Goal: Task Accomplishment & Management: Manage account settings

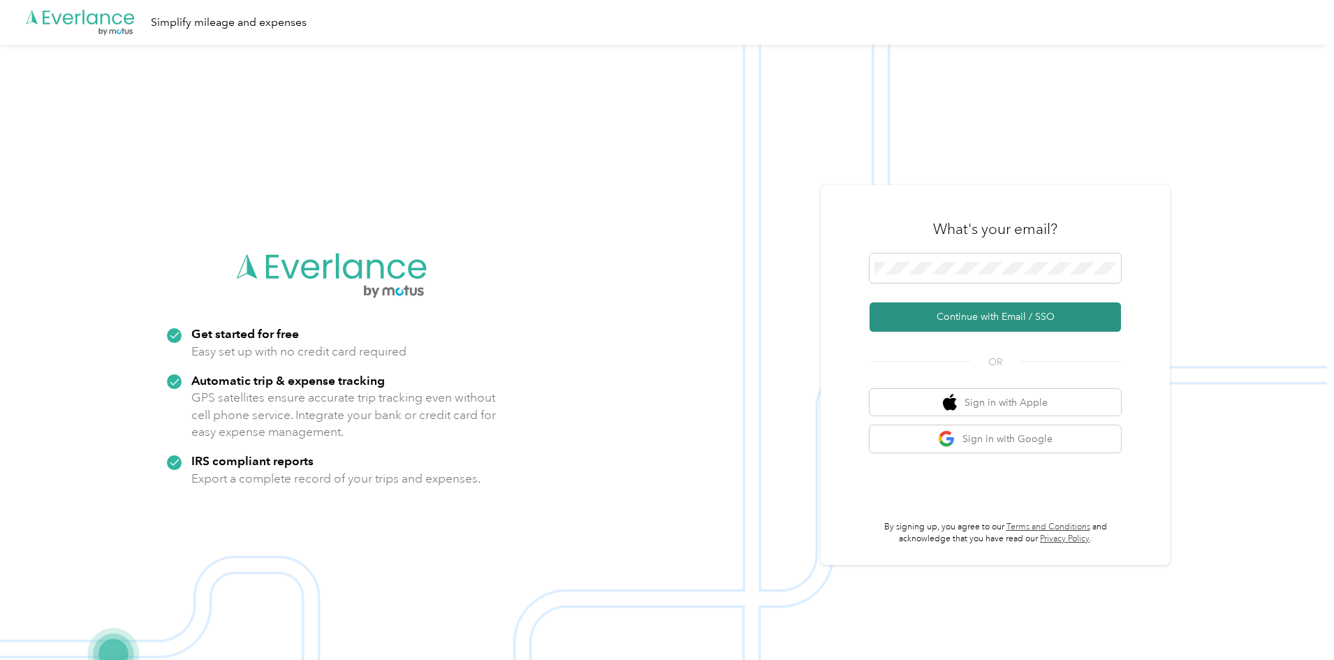
click at [1053, 317] on button "Continue with Email / SSO" at bounding box center [995, 316] width 251 height 29
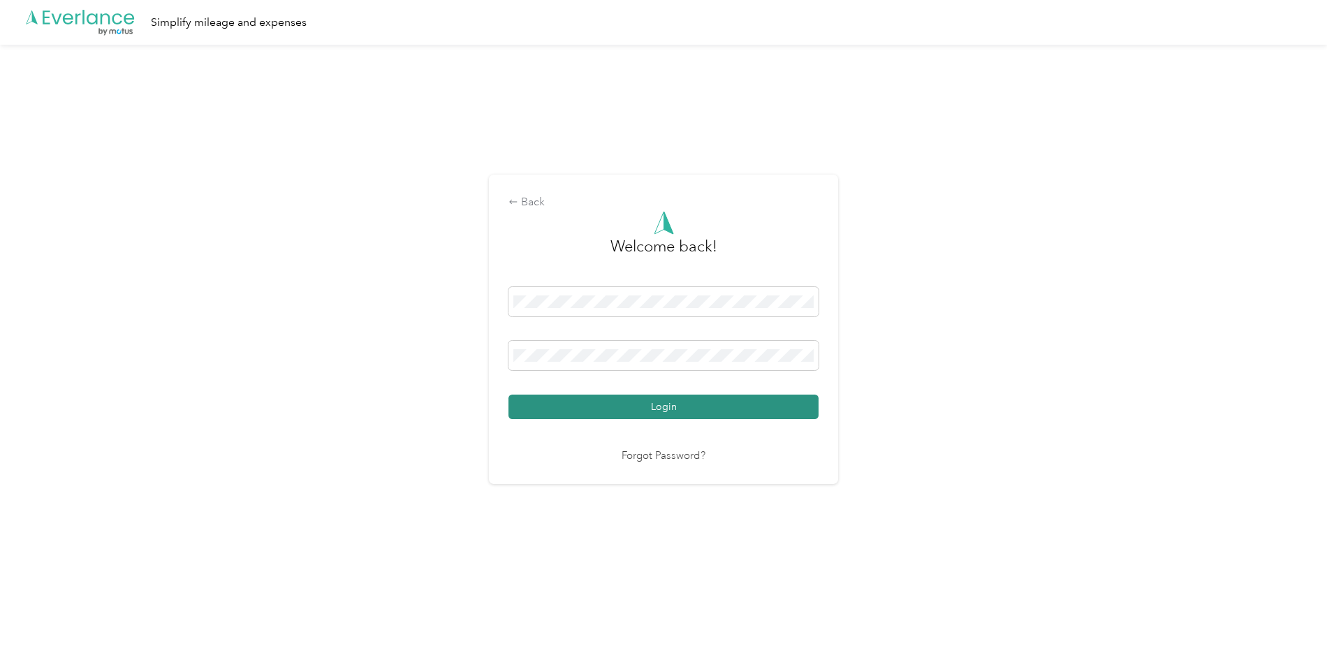
click at [701, 407] on button "Login" at bounding box center [664, 407] width 310 height 24
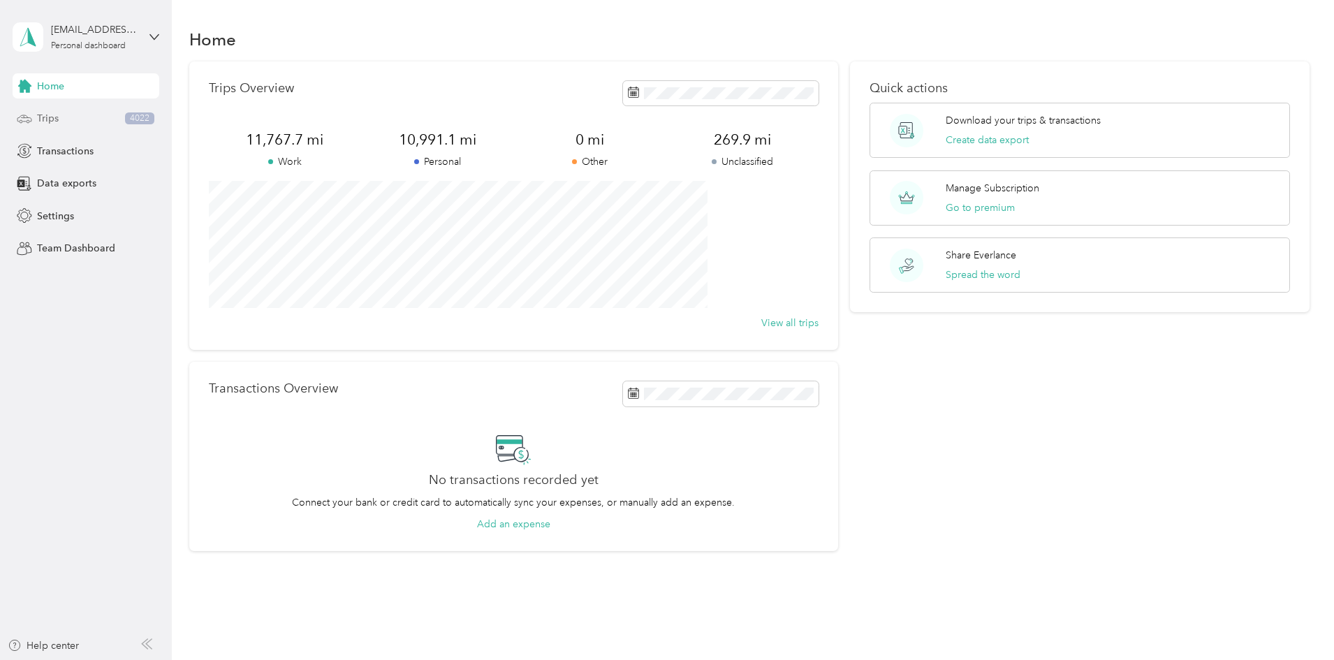
click at [89, 113] on div "Trips 4022" at bounding box center [86, 118] width 147 height 25
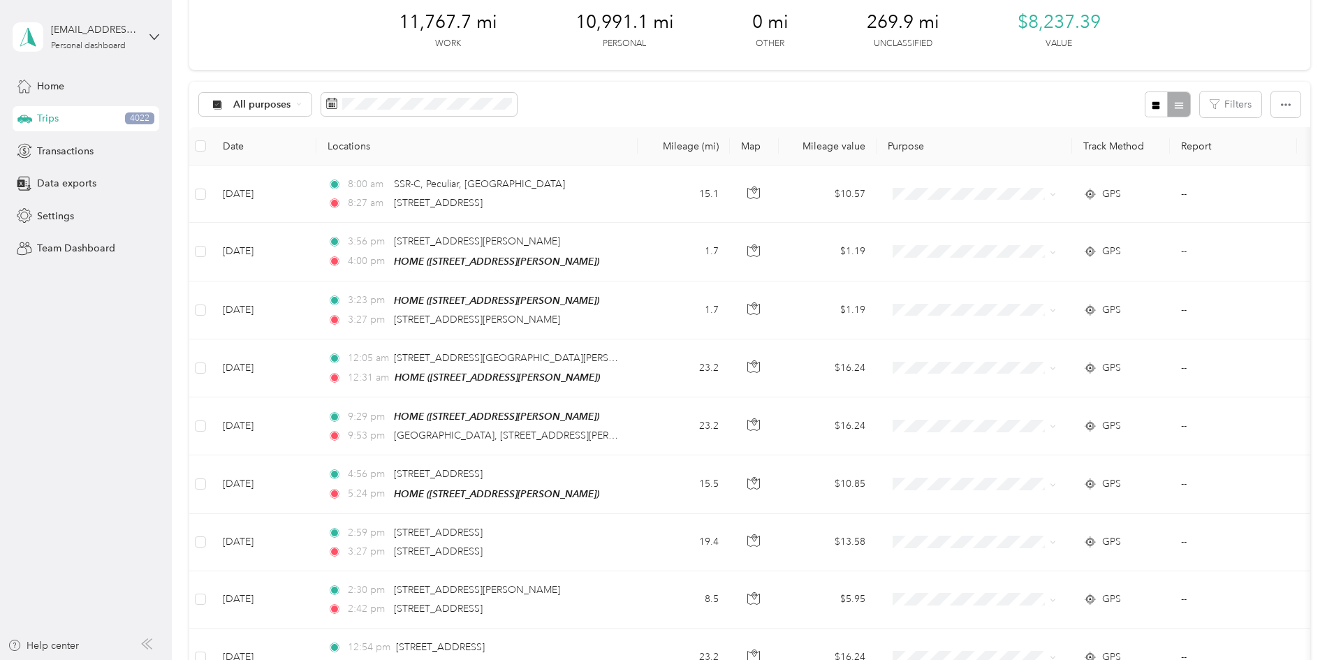
scroll to position [140, 0]
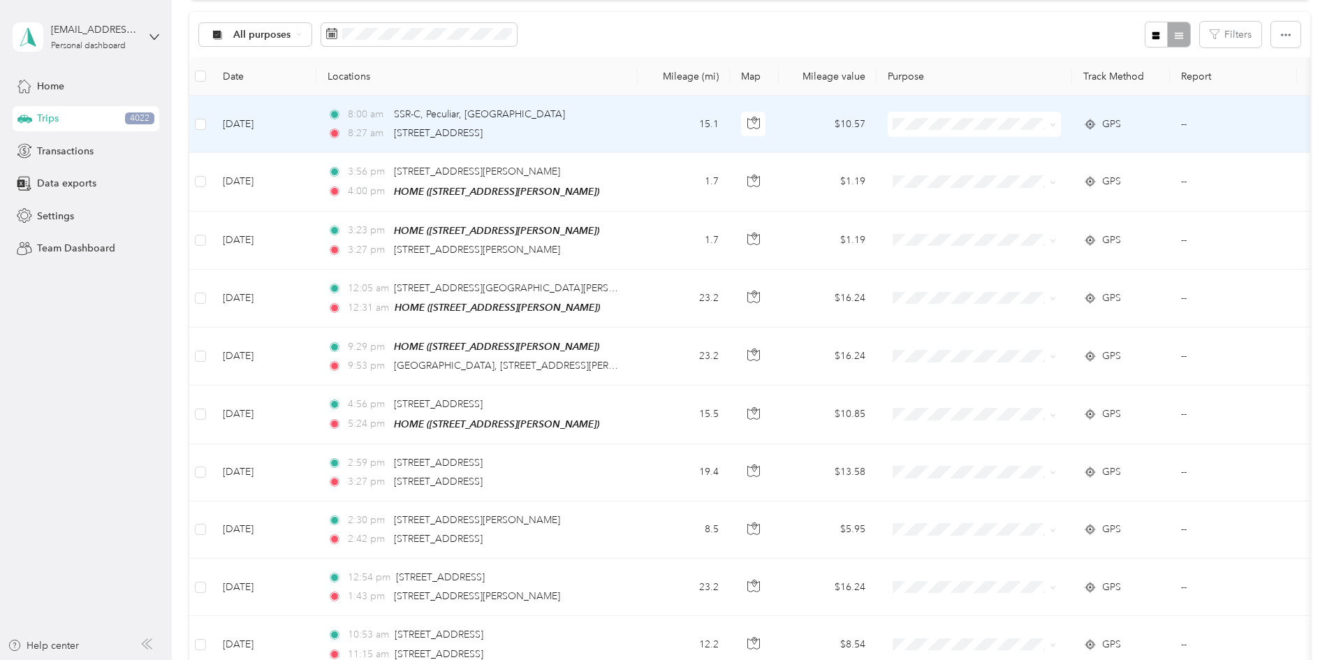
click at [1088, 154] on li "Work" at bounding box center [1067, 149] width 173 height 24
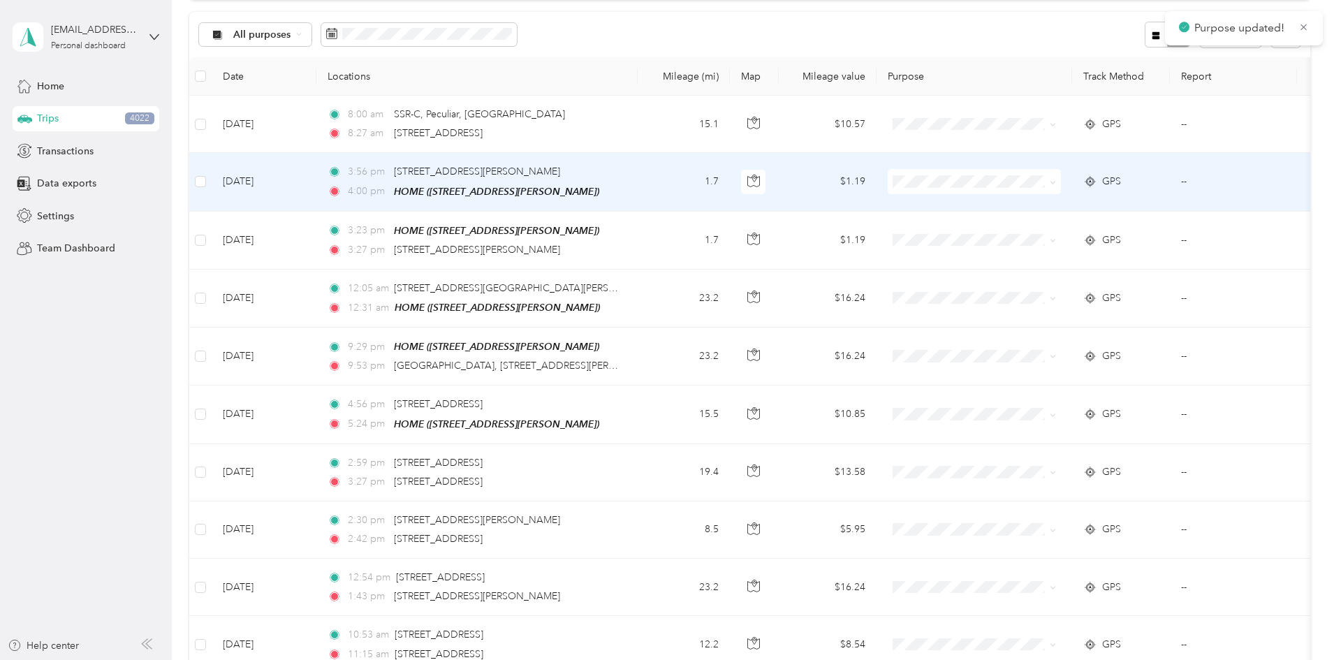
click at [1029, 170] on span at bounding box center [974, 181] width 173 height 25
click at [1038, 232] on span "Personal" at bounding box center [1080, 232] width 129 height 15
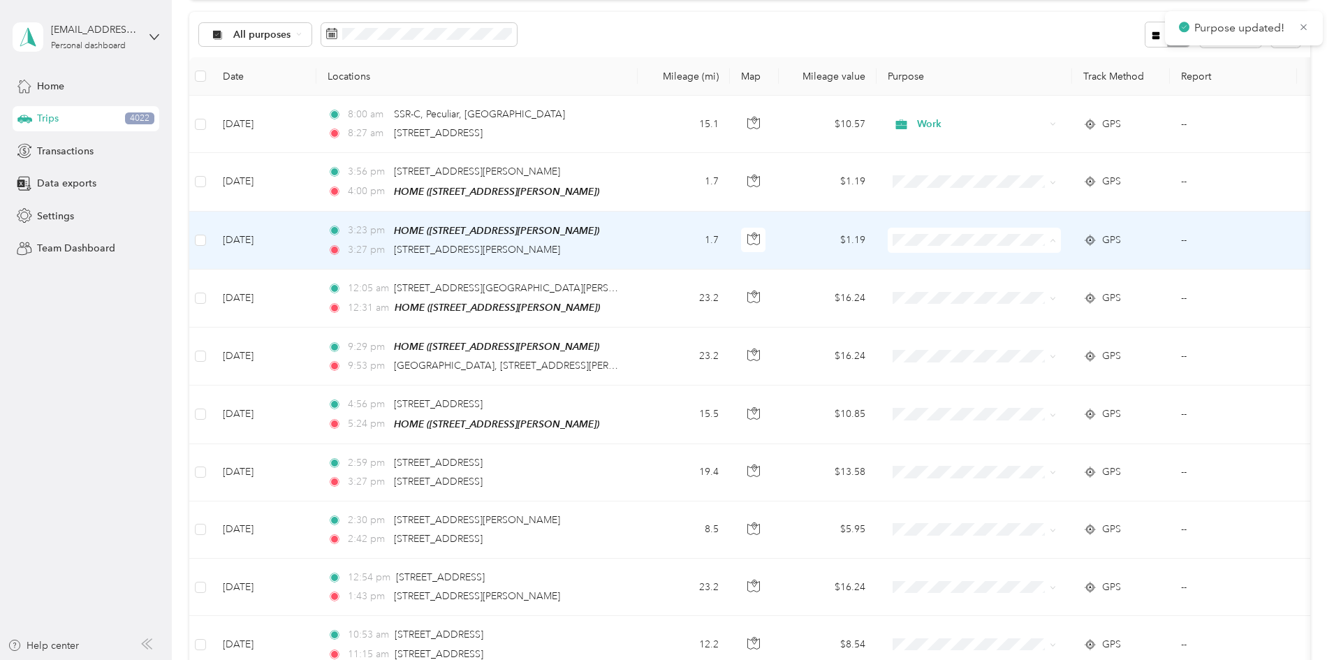
click at [1033, 288] on span "Personal" at bounding box center [1080, 289] width 129 height 15
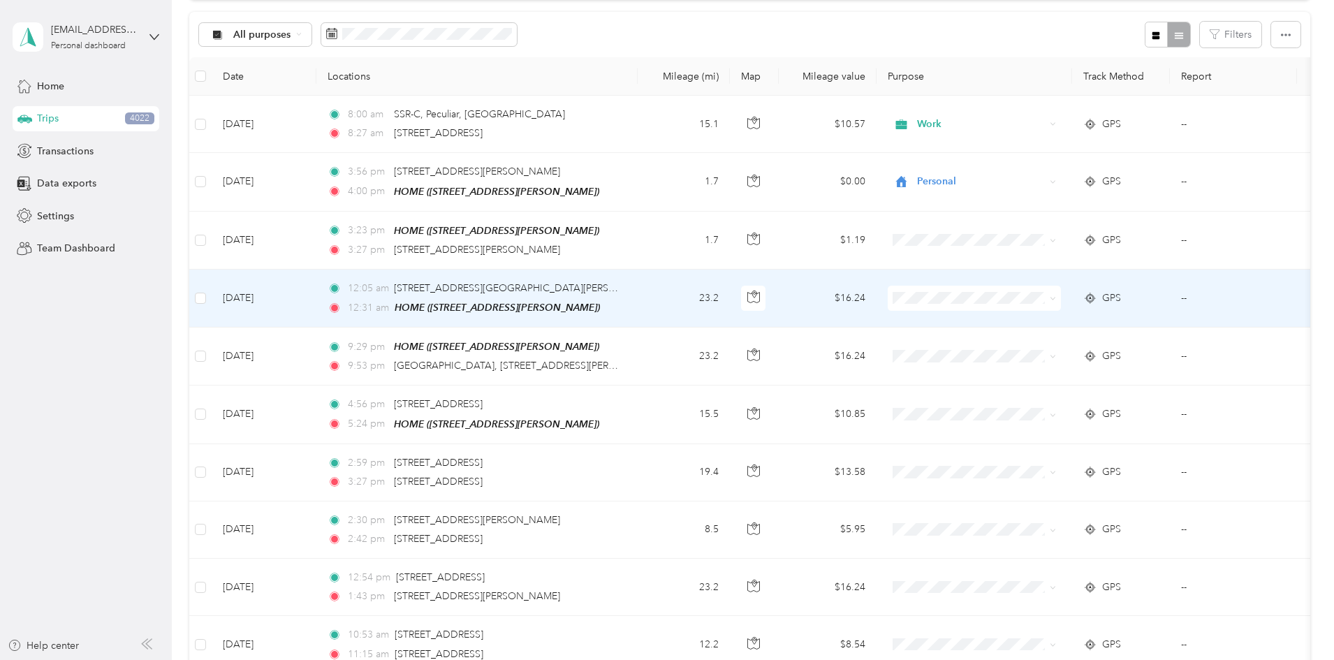
click at [1050, 339] on li "Personal" at bounding box center [1067, 340] width 173 height 24
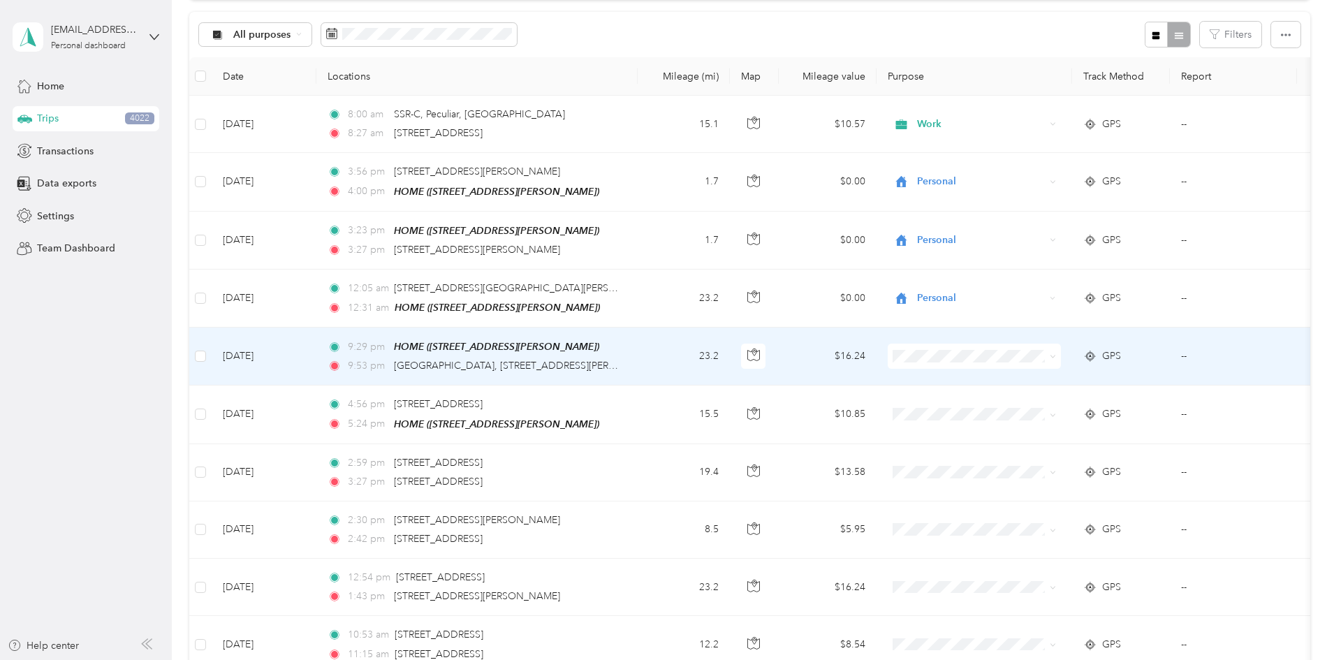
click at [1041, 404] on span "Personal" at bounding box center [1080, 401] width 129 height 15
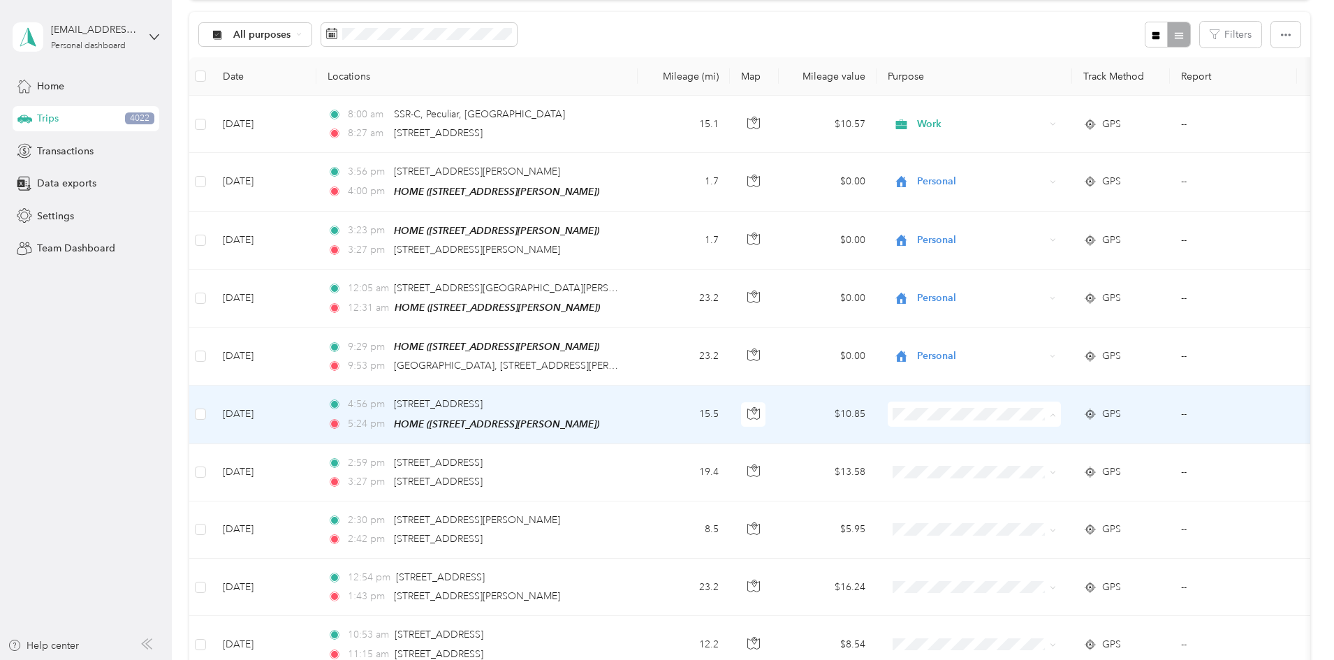
click at [1051, 466] on li "Personal" at bounding box center [1067, 462] width 173 height 24
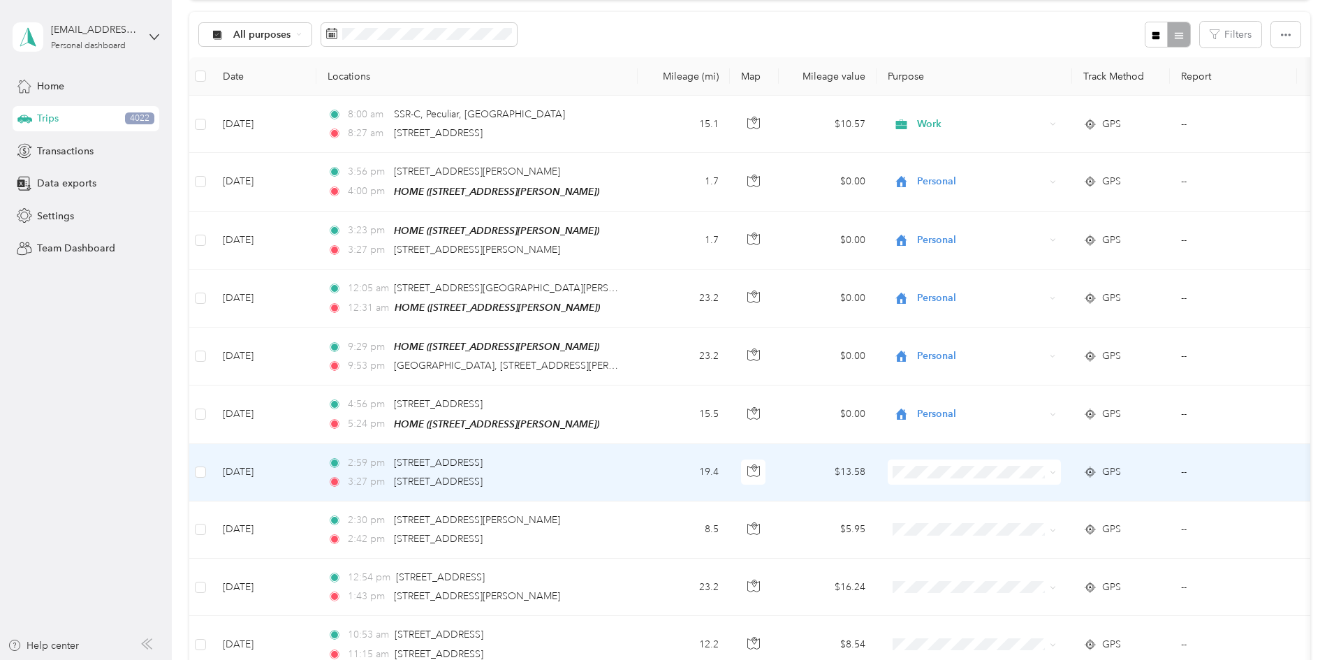
click at [1054, 321] on li "Field Repair" at bounding box center [1067, 320] width 173 height 24
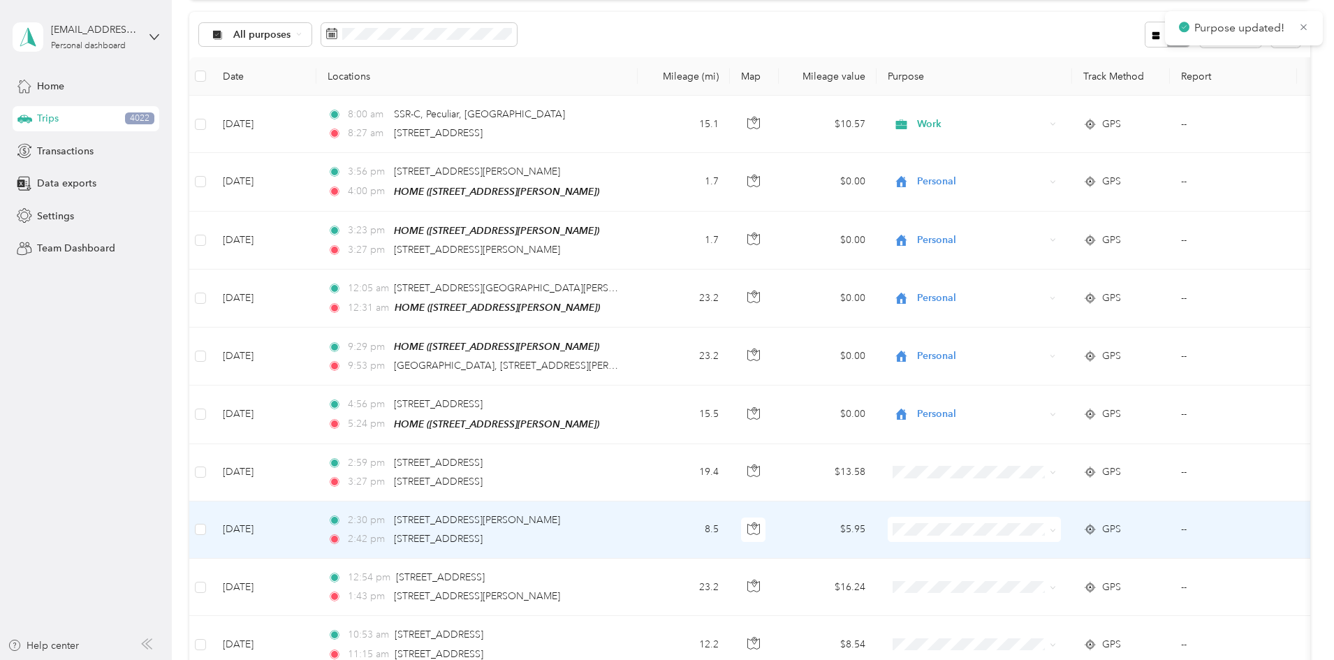
click at [1013, 519] on span at bounding box center [974, 529] width 173 height 25
click at [1036, 381] on li "Field Repair" at bounding box center [1067, 371] width 173 height 24
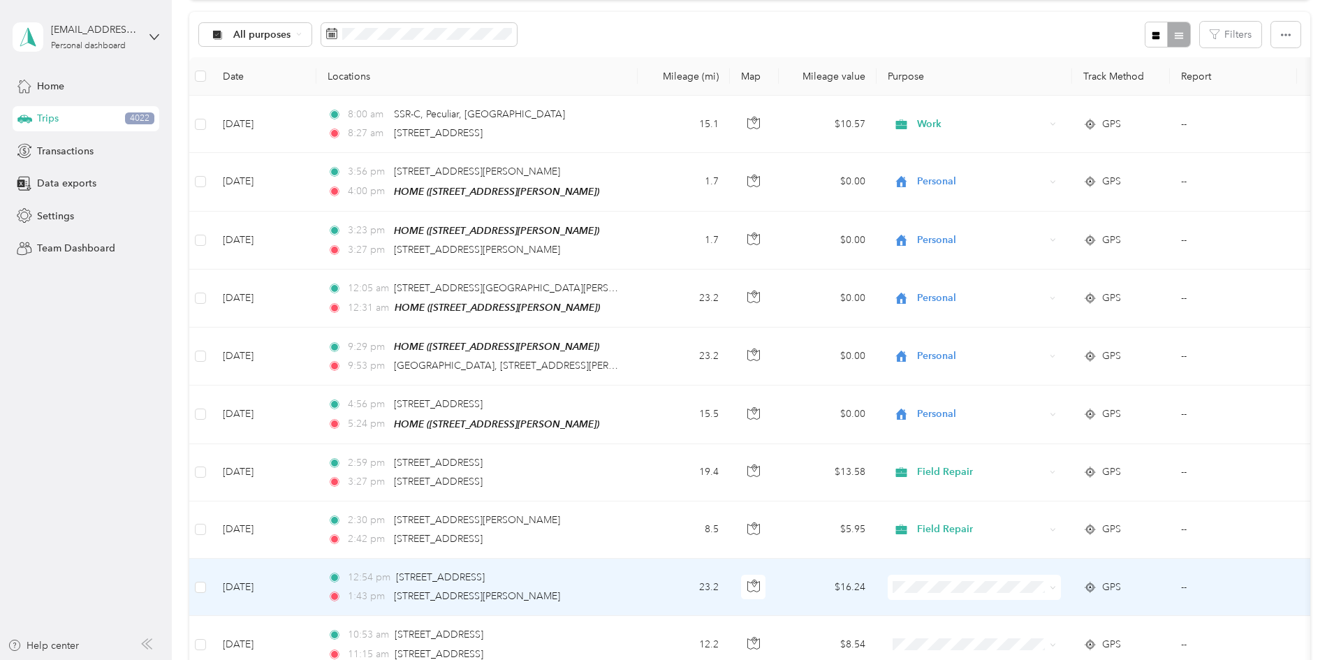
click at [1037, 385] on span "Work" at bounding box center [1080, 383] width 129 height 15
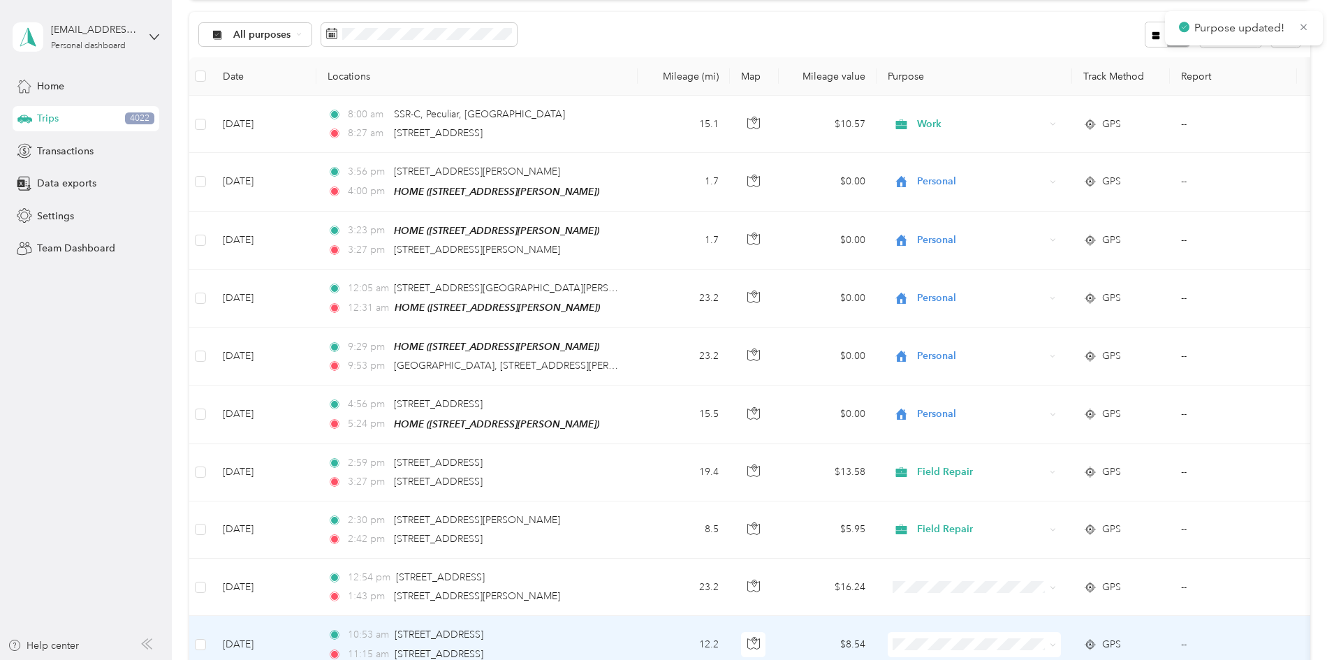
click at [1026, 632] on span at bounding box center [974, 644] width 173 height 25
click at [1030, 442] on span "Work" at bounding box center [1080, 442] width 129 height 15
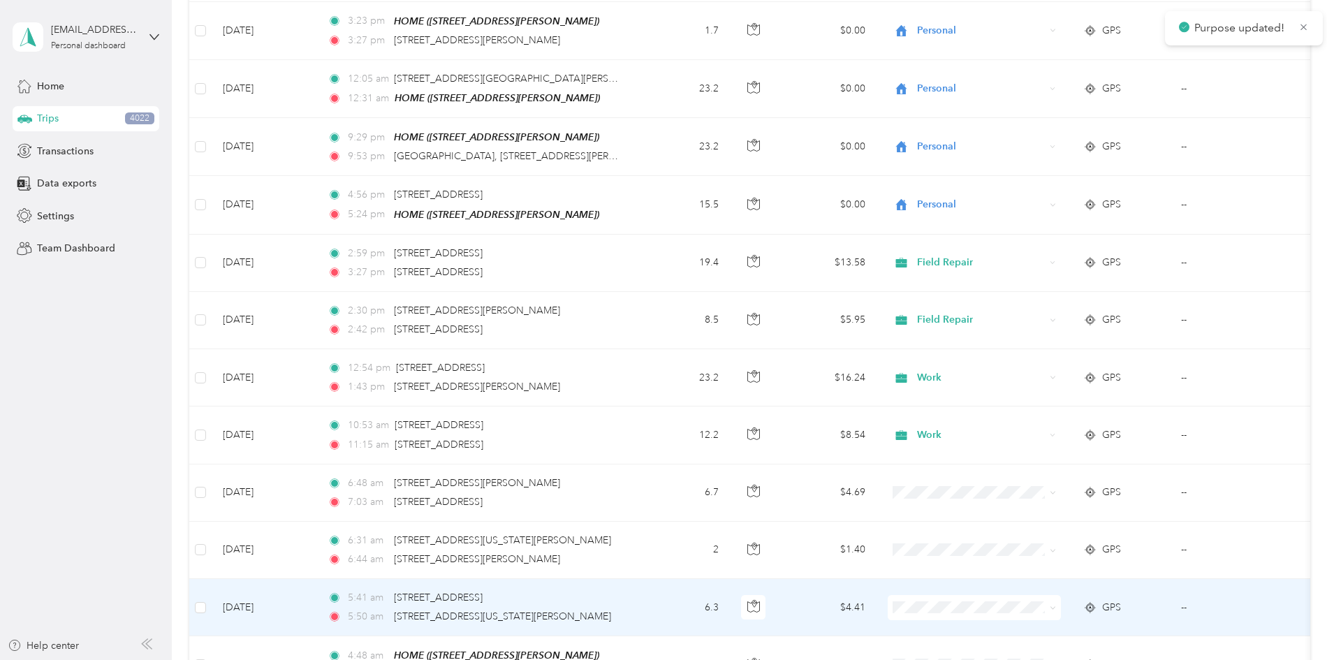
scroll to position [419, 0]
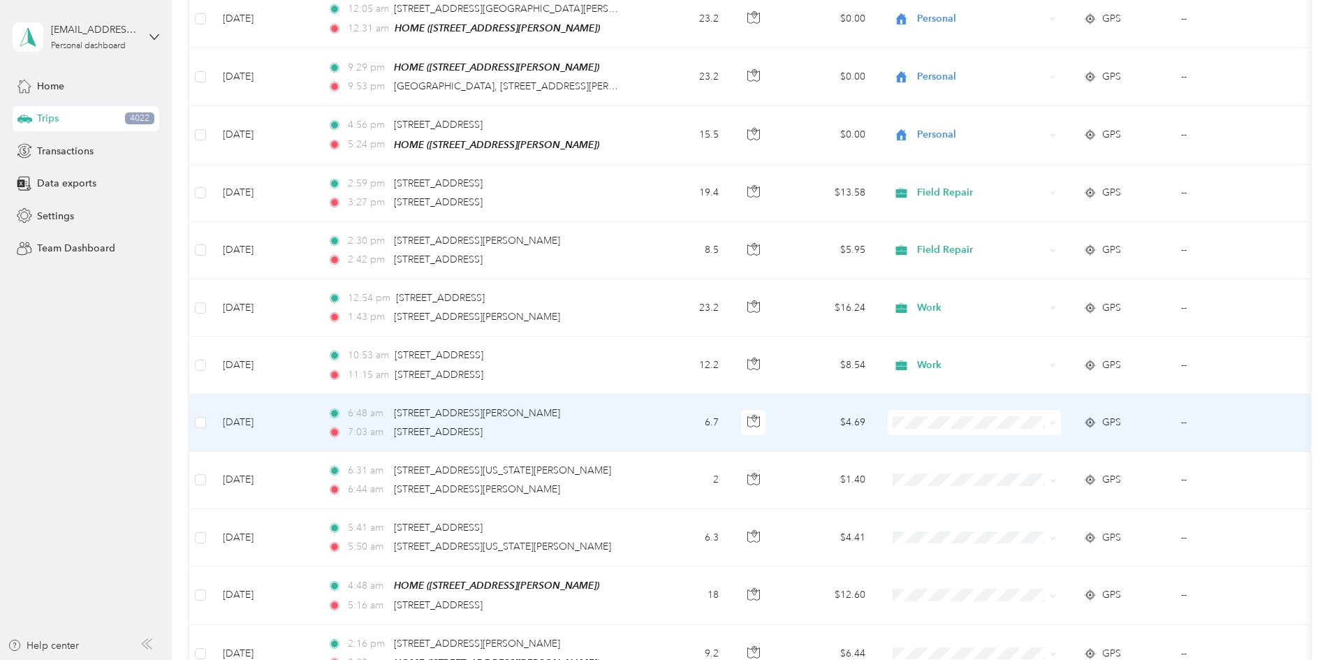
click at [1014, 426] on span at bounding box center [974, 422] width 173 height 25
click at [1037, 437] on li "Work" at bounding box center [1067, 445] width 173 height 24
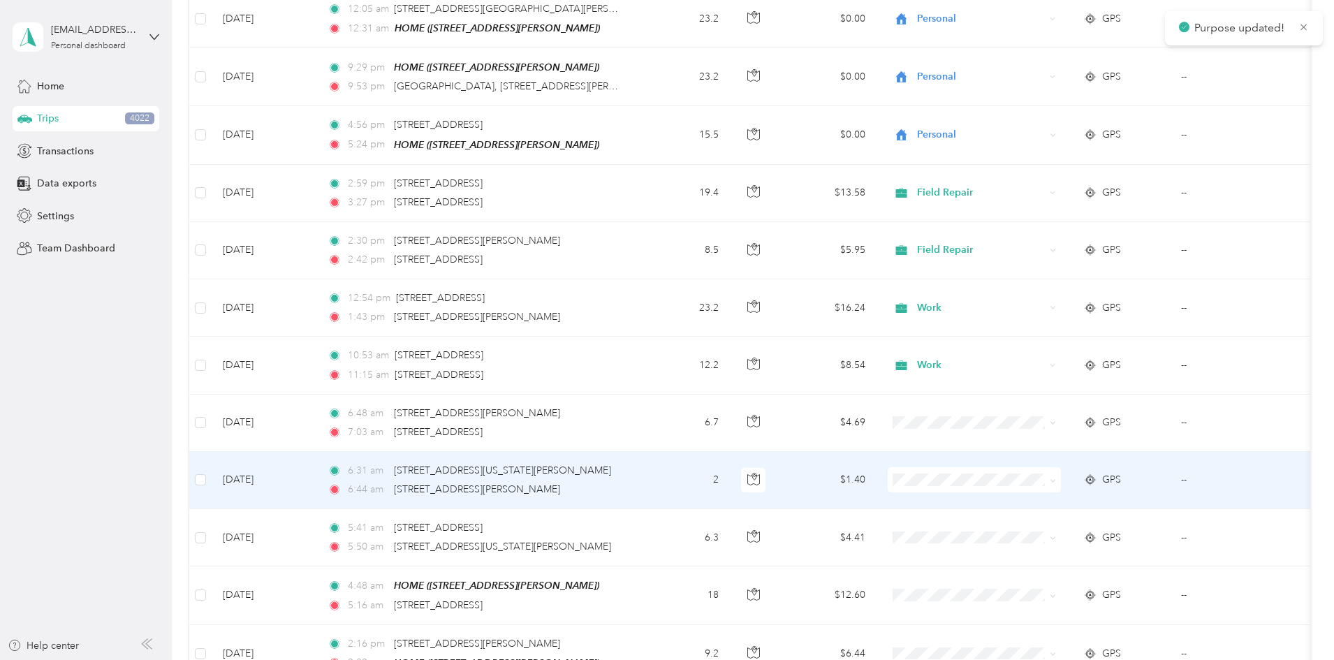
click at [1018, 283] on li "Work" at bounding box center [1067, 275] width 173 height 24
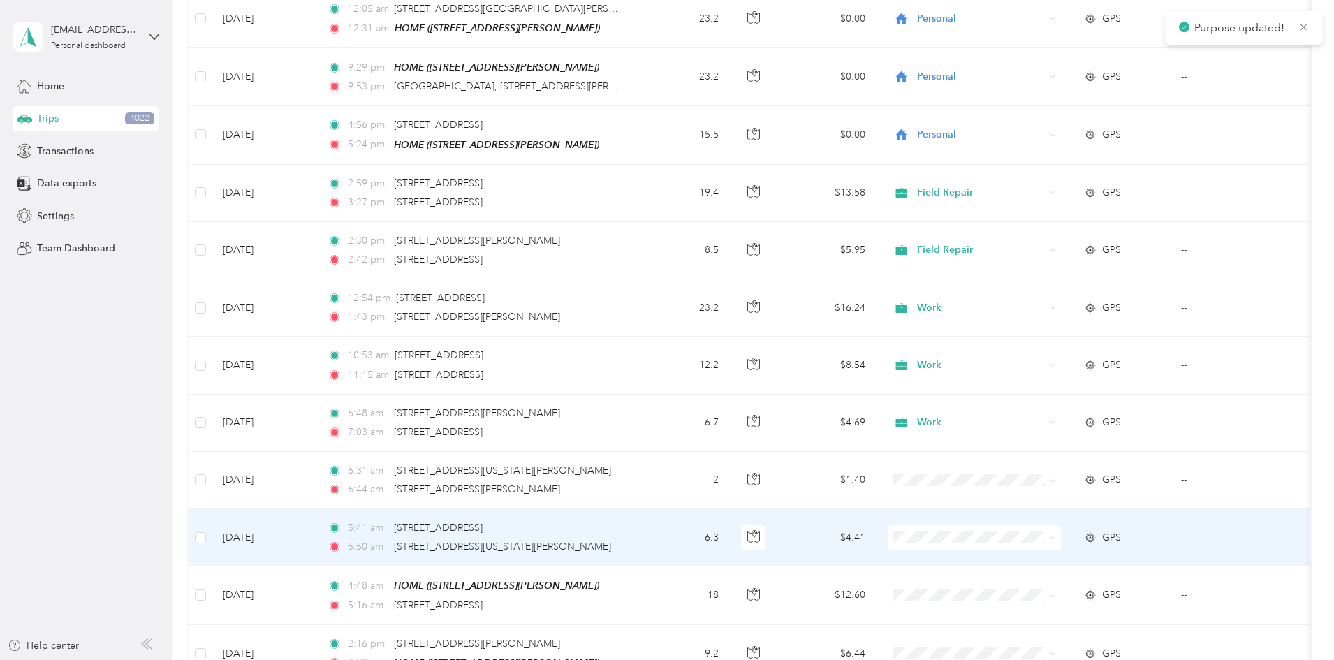
click at [1006, 525] on span at bounding box center [974, 537] width 173 height 25
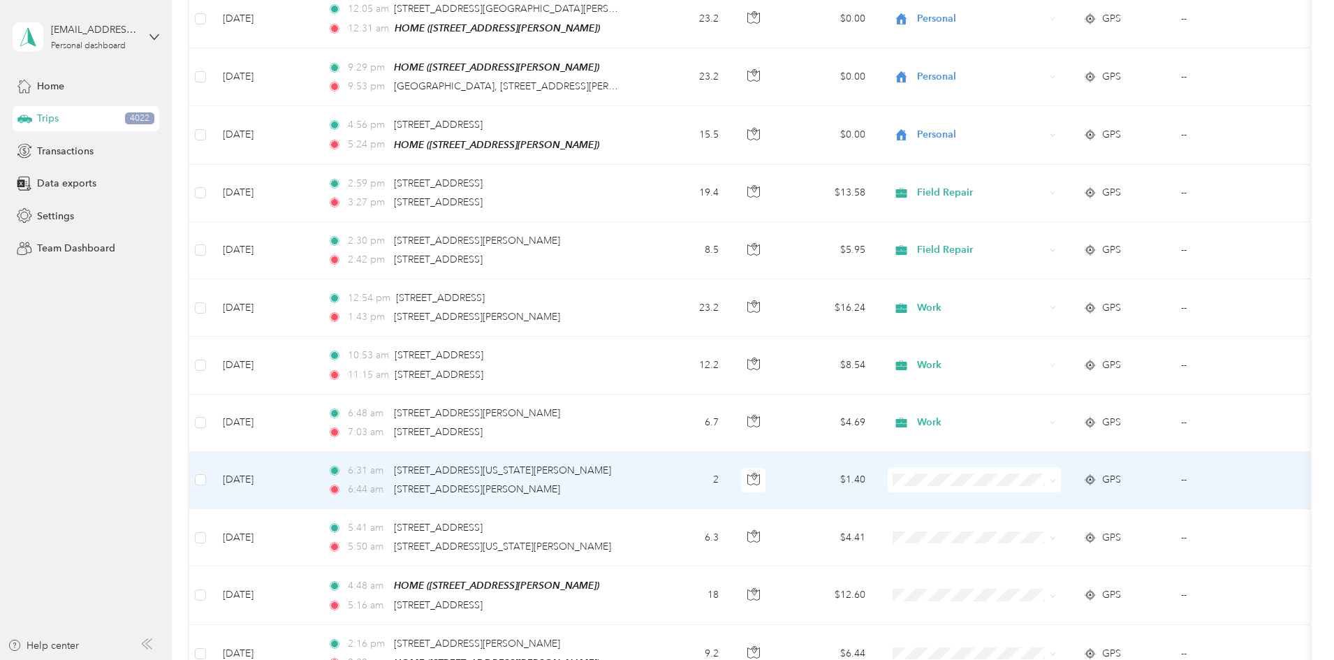
click at [1031, 281] on li "Work" at bounding box center [1067, 278] width 173 height 24
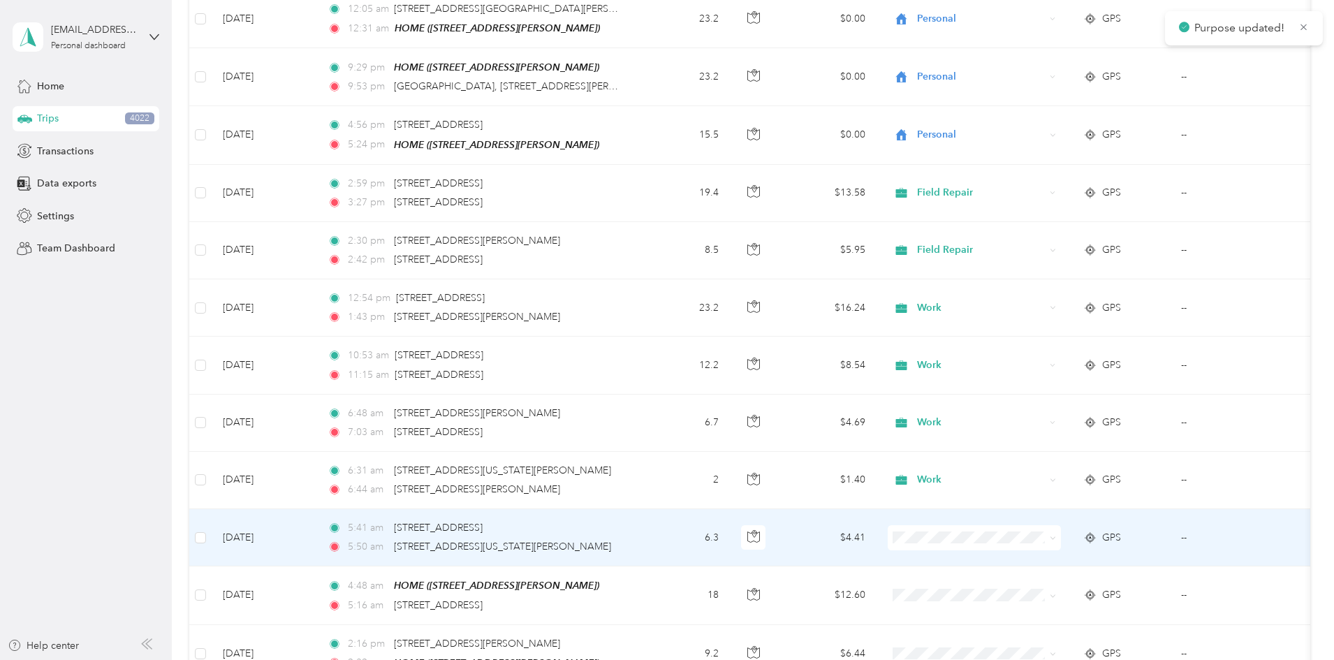
click at [1023, 342] on ol "Work Personal Field Repair Other Charity Medical Moving Commute" at bounding box center [1067, 422] width 173 height 196
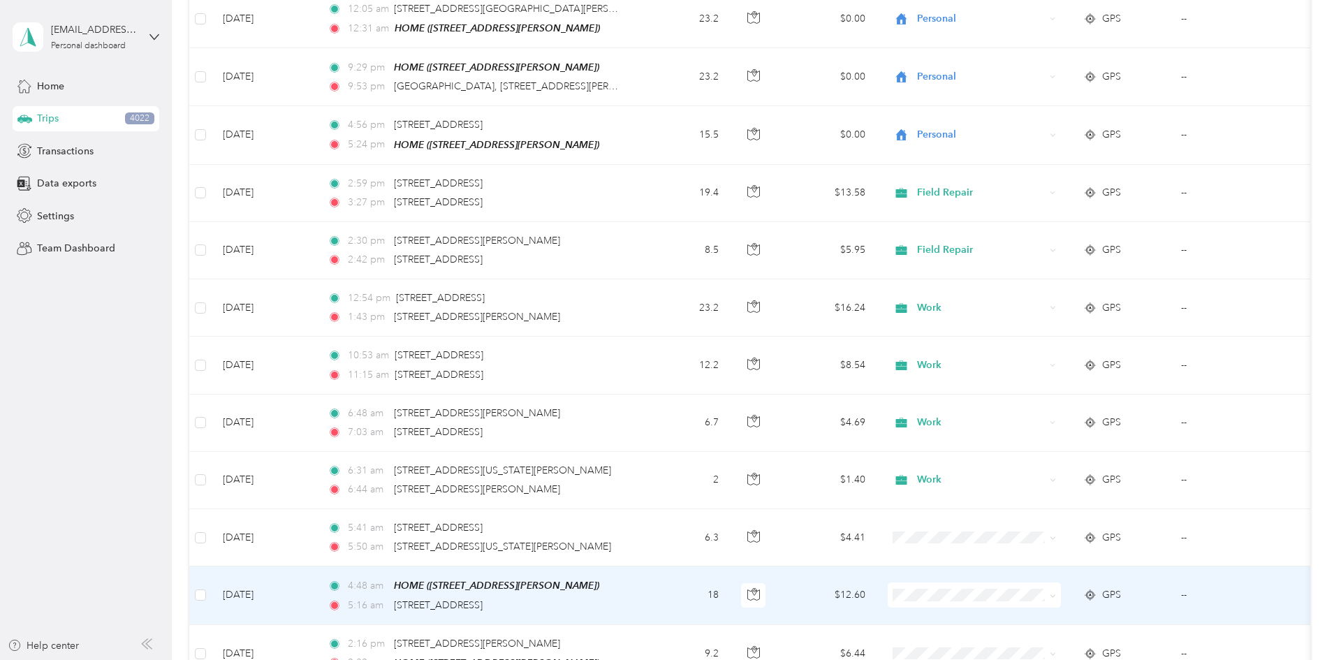
click at [1017, 414] on span "Personal" at bounding box center [1080, 411] width 129 height 15
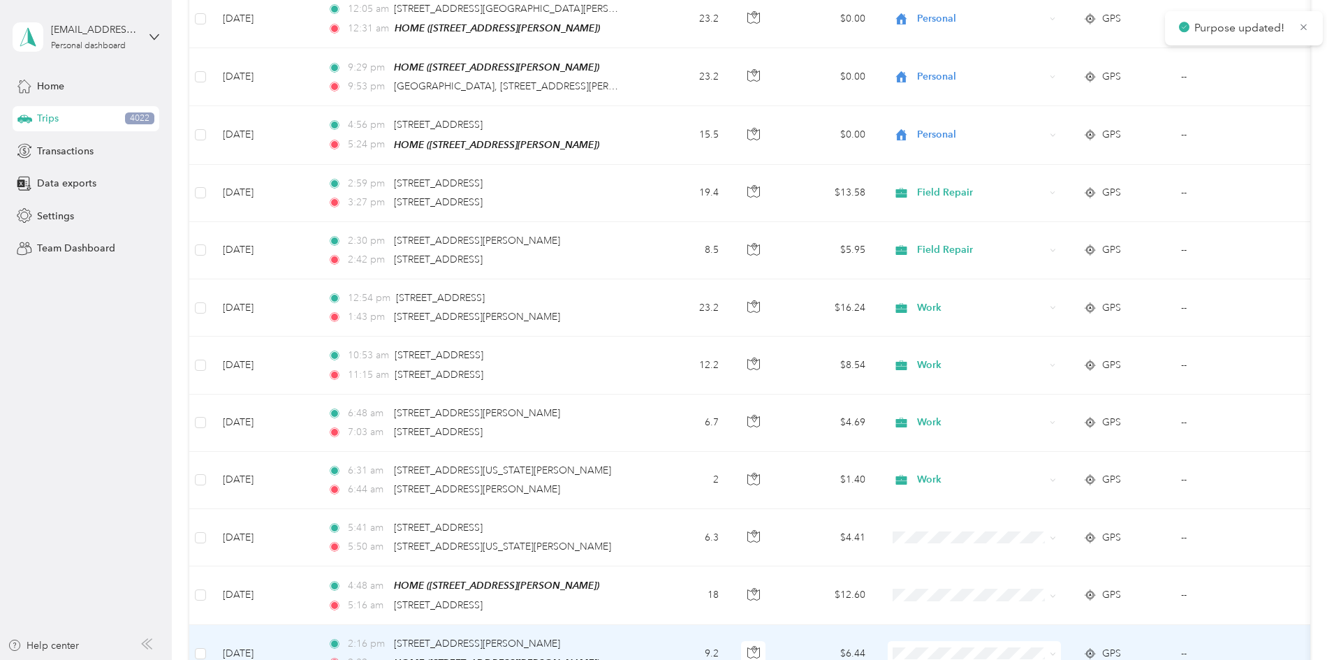
click at [1009, 641] on span at bounding box center [974, 653] width 173 height 25
click at [1033, 470] on span "Personal" at bounding box center [1080, 476] width 129 height 15
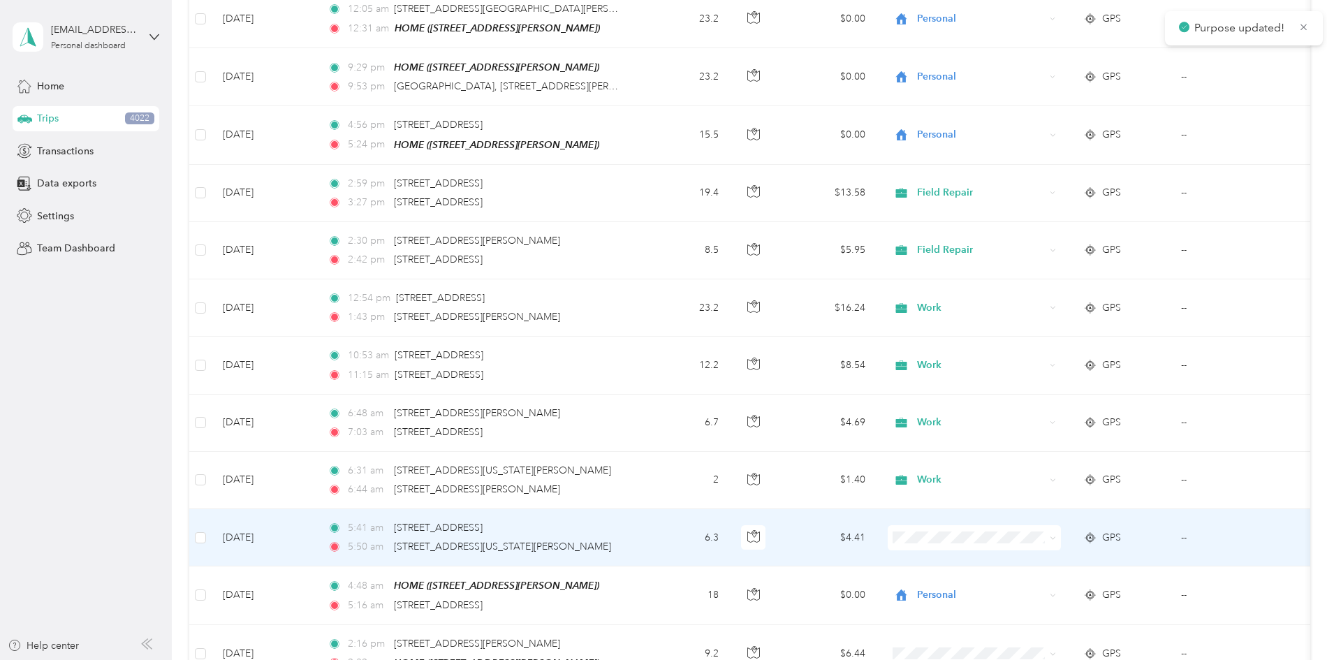
click at [1035, 332] on span "Work" at bounding box center [1080, 334] width 129 height 15
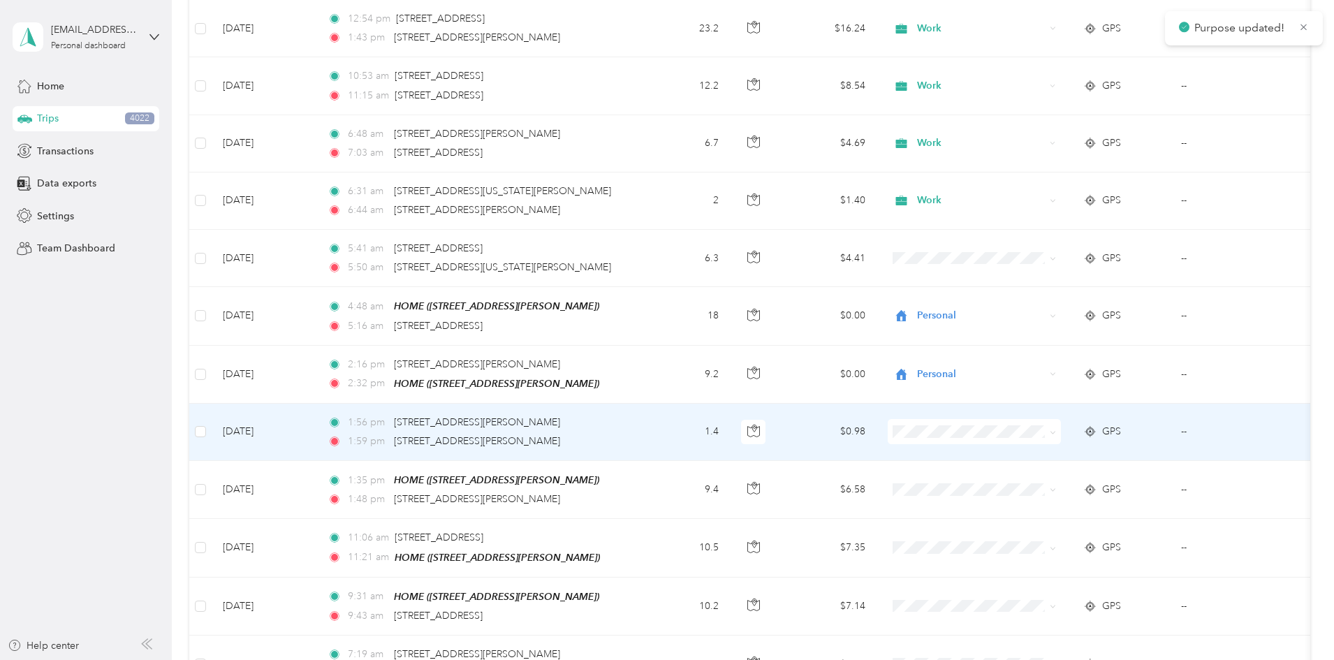
scroll to position [768, 0]
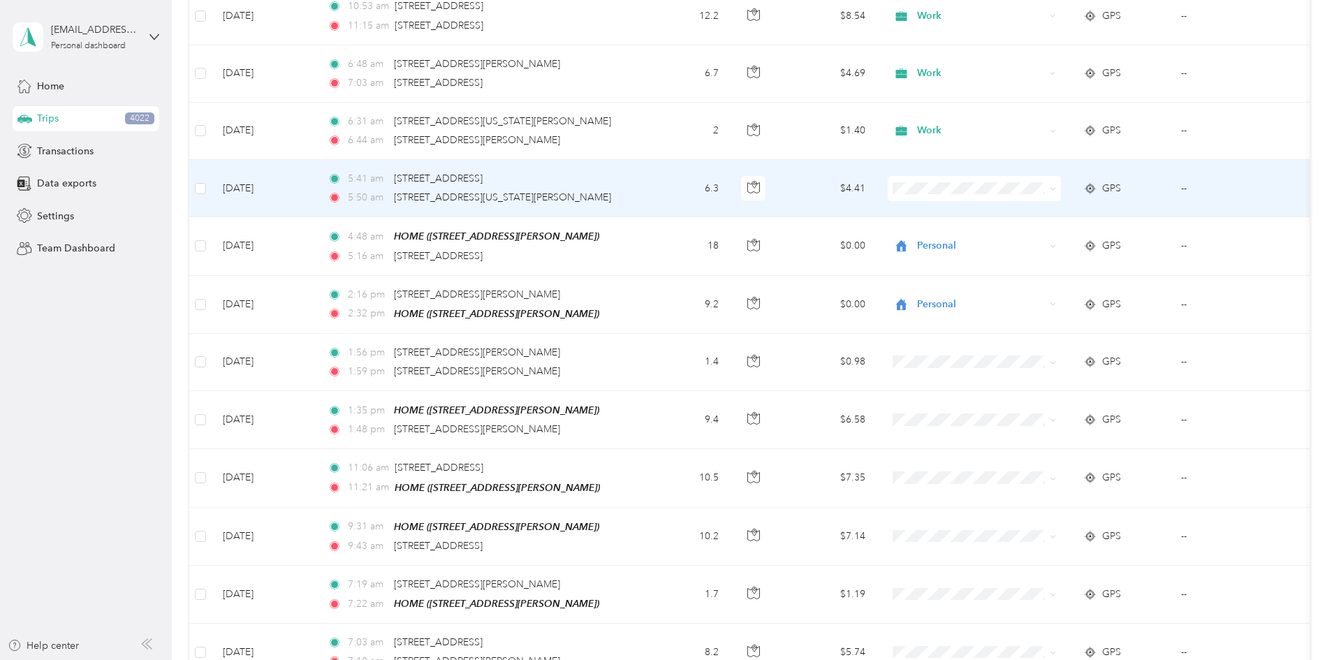
click at [1016, 206] on span "Work" at bounding box center [1080, 207] width 129 height 15
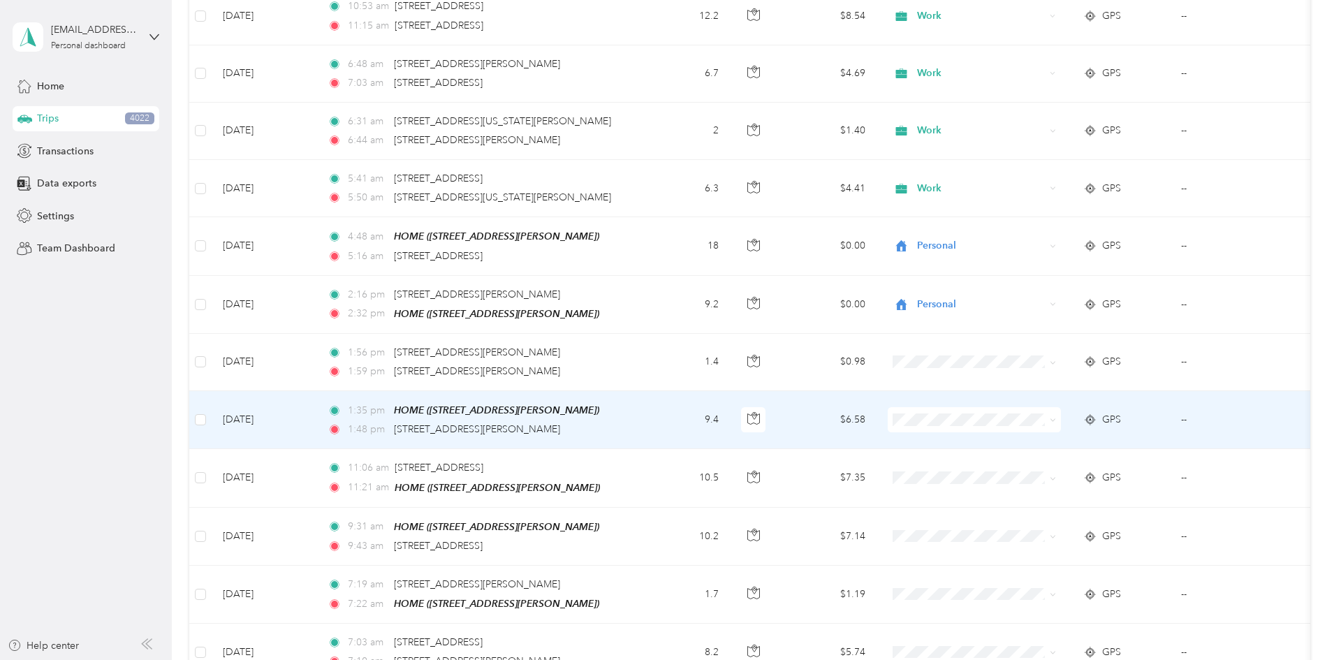
click at [1039, 468] on li "Personal" at bounding box center [1067, 465] width 173 height 24
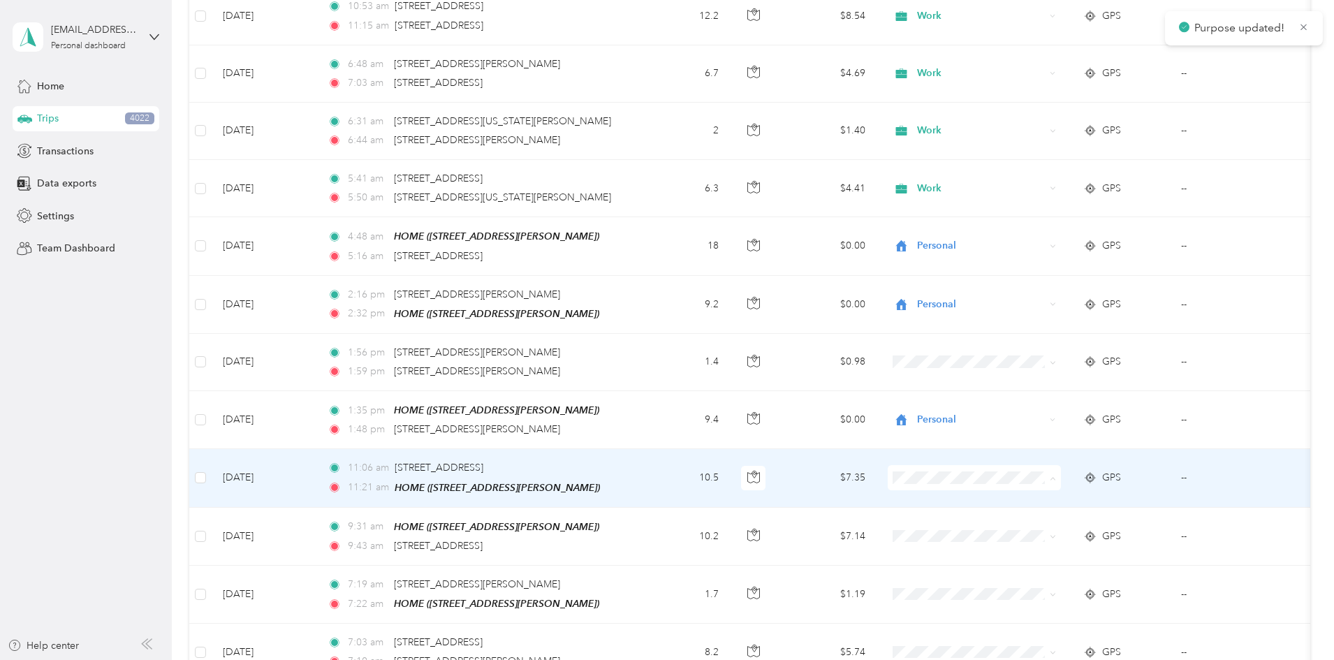
click at [1025, 300] on li "Personal" at bounding box center [1067, 299] width 173 height 24
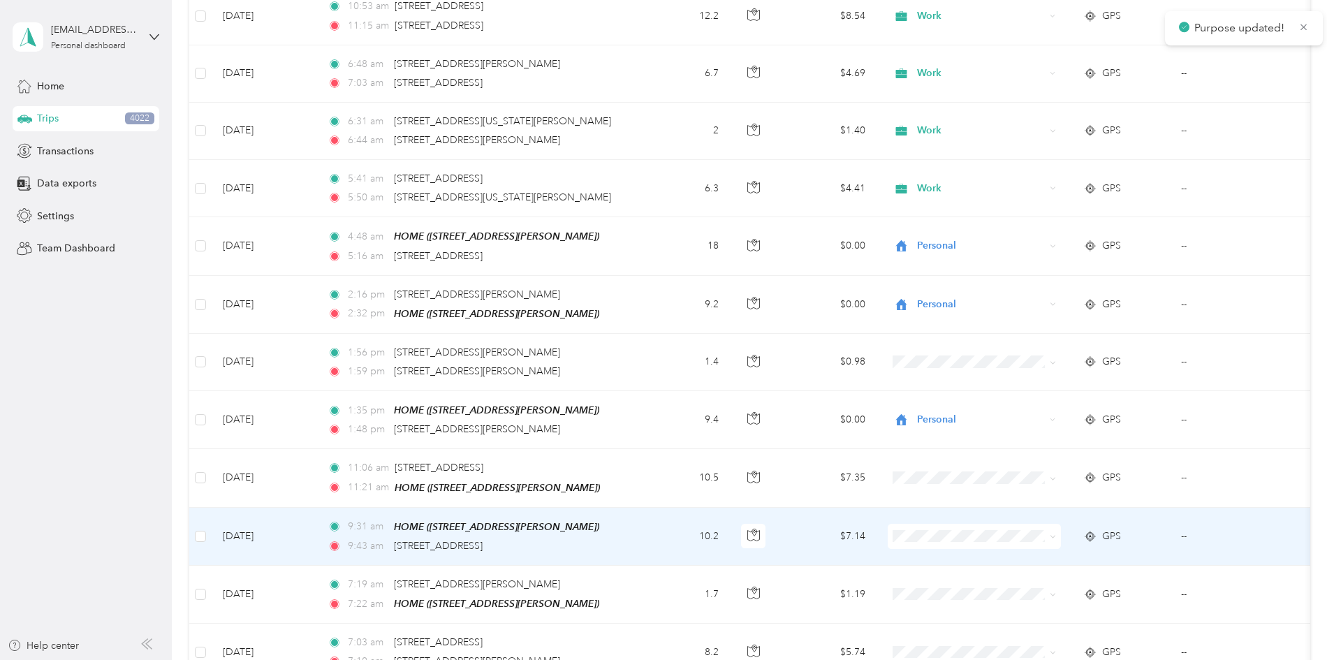
click at [1016, 524] on span at bounding box center [974, 536] width 173 height 25
click at [1018, 353] on span "Personal" at bounding box center [1080, 356] width 129 height 15
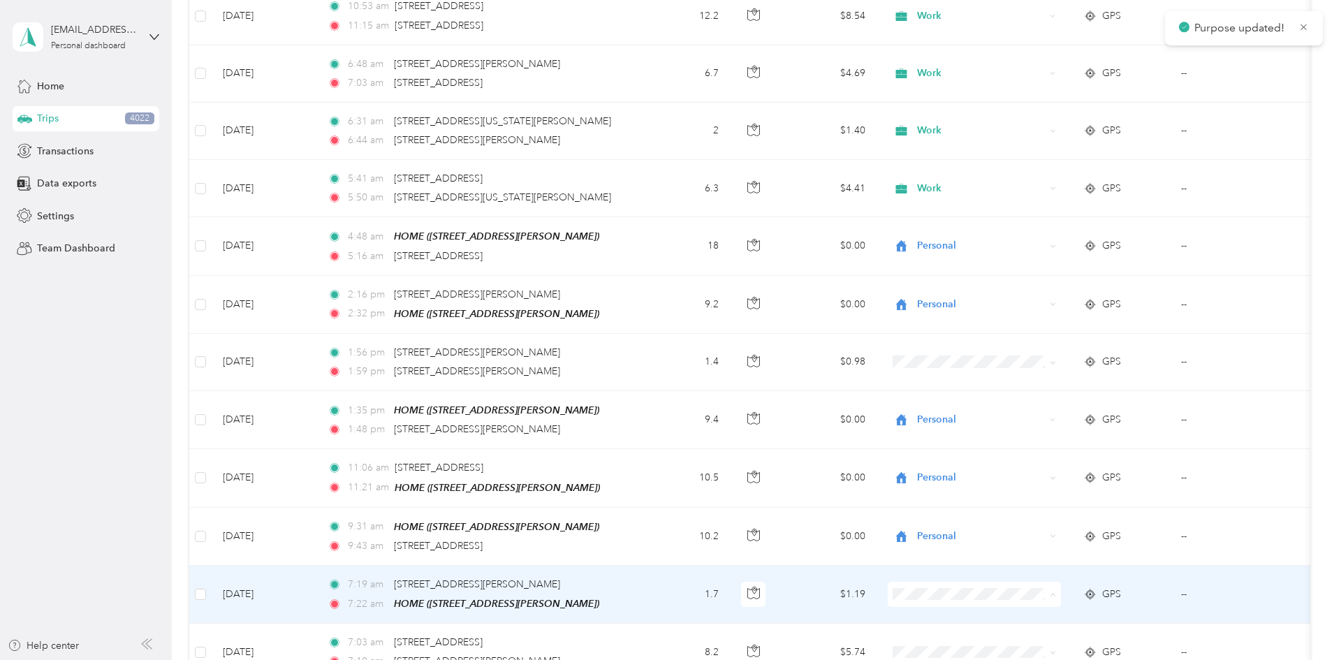
click at [1024, 414] on span "Personal" at bounding box center [1080, 414] width 129 height 15
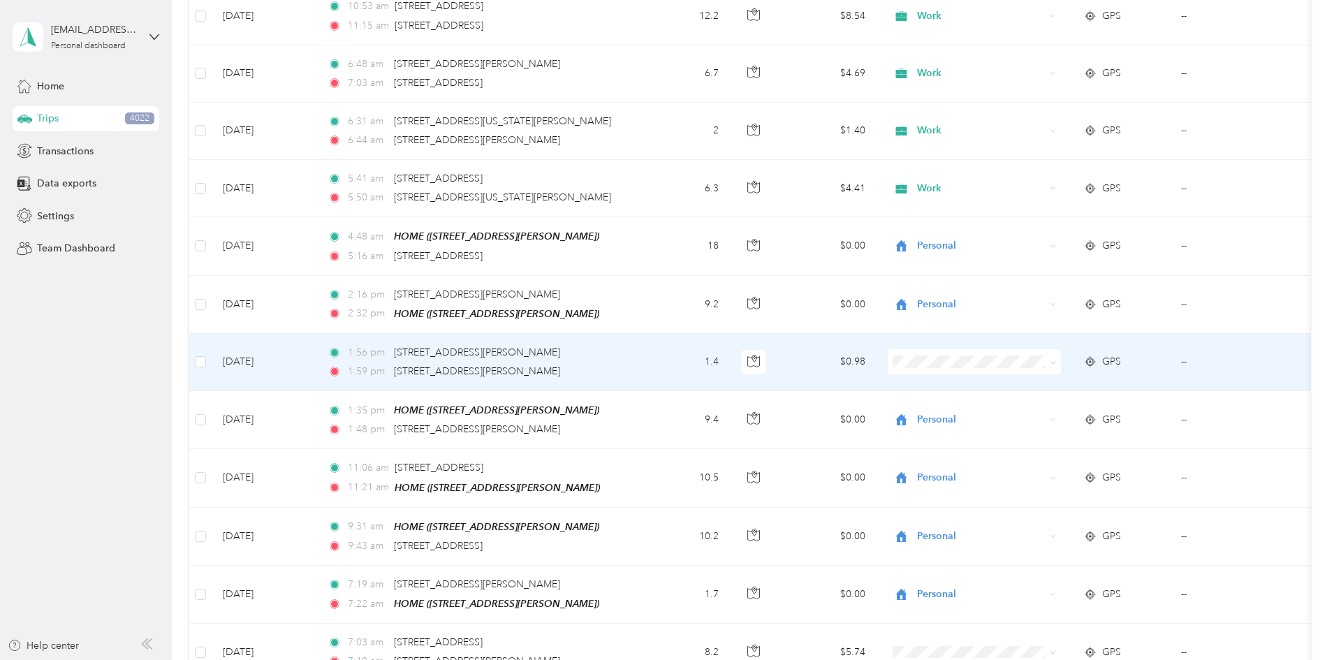
click at [1035, 407] on span "Personal" at bounding box center [1080, 406] width 129 height 15
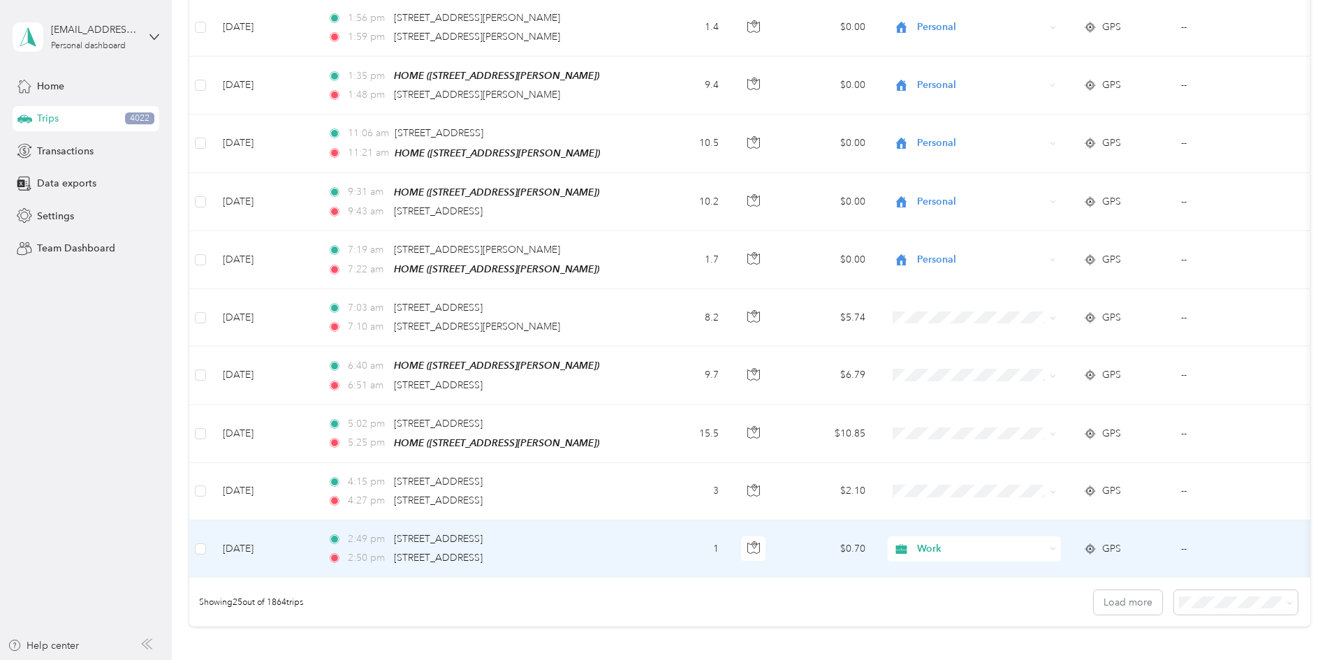
scroll to position [1118, 0]
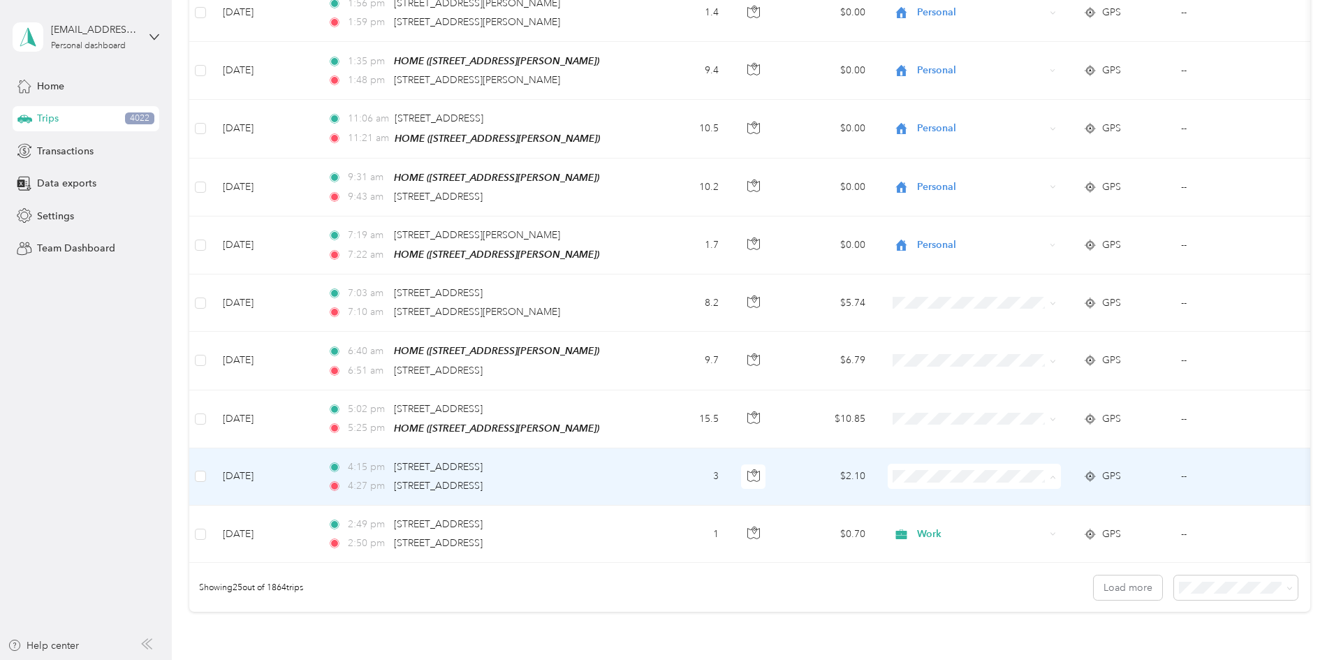
click at [1023, 270] on span "Work" at bounding box center [1080, 270] width 129 height 15
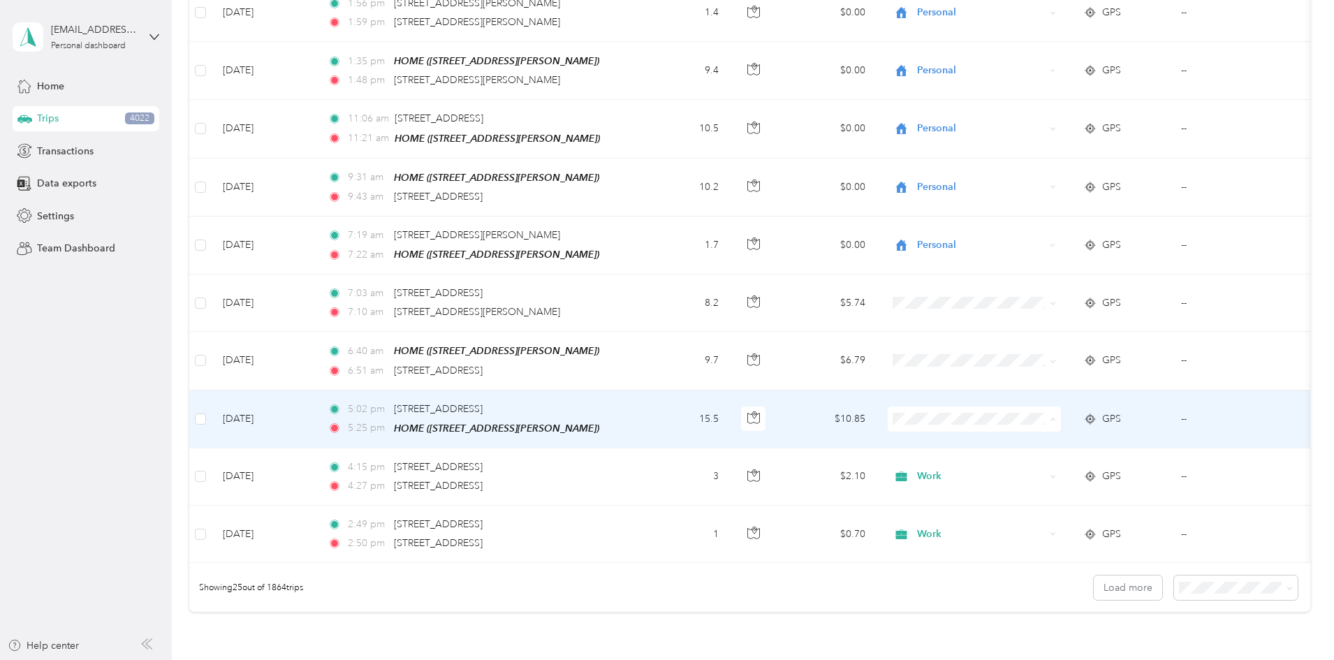
click at [1032, 462] on li "Personal" at bounding box center [1067, 460] width 173 height 24
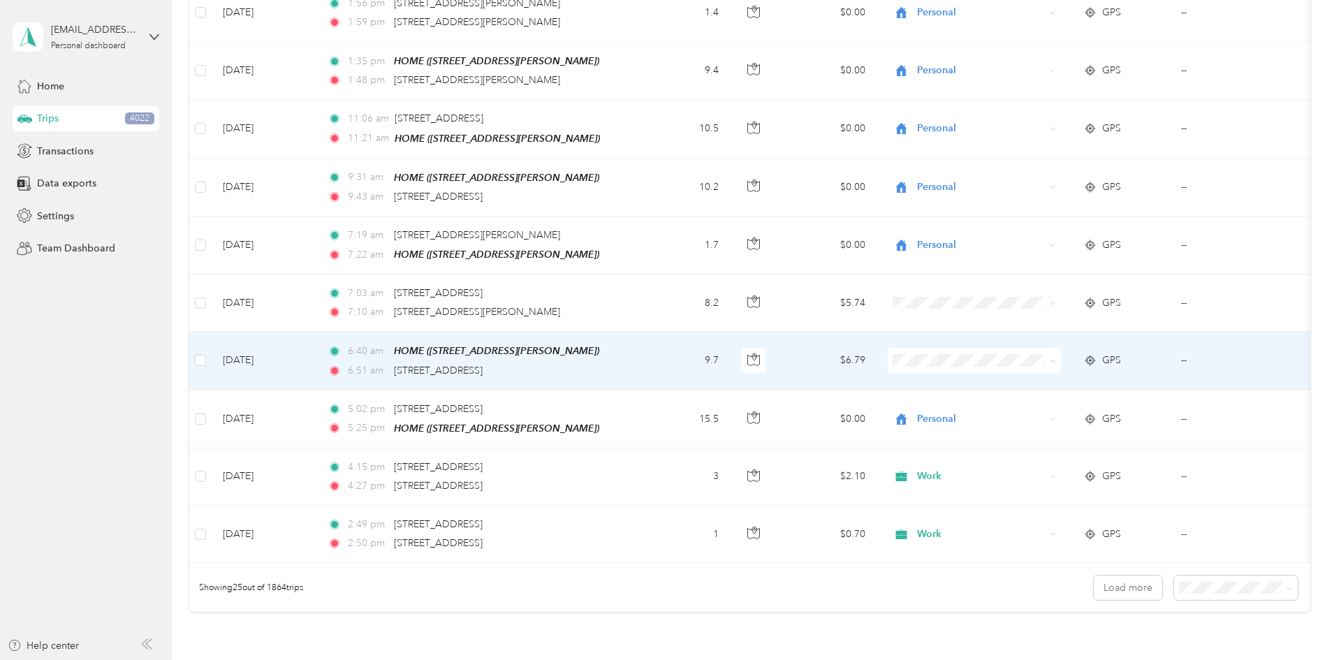
click at [1034, 402] on span "Personal" at bounding box center [1080, 403] width 129 height 15
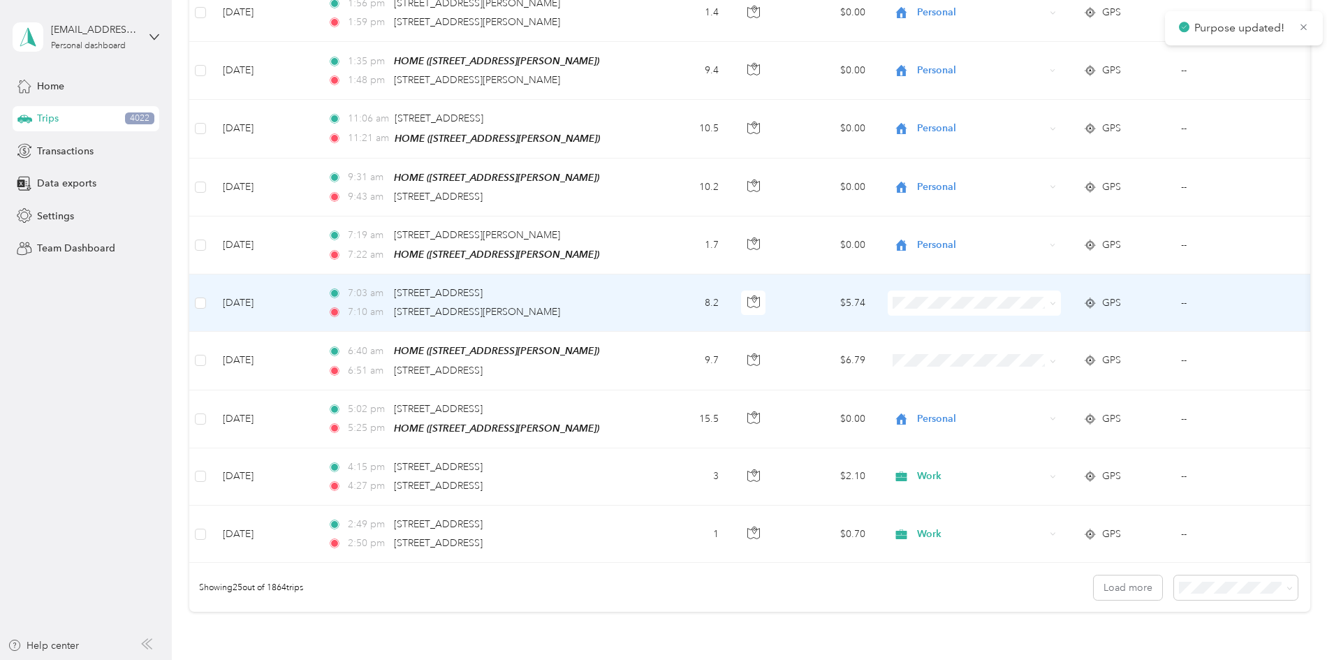
click at [1037, 315] on span "Work" at bounding box center [1080, 314] width 129 height 15
click at [1019, 320] on span "Work" at bounding box center [1080, 313] width 129 height 15
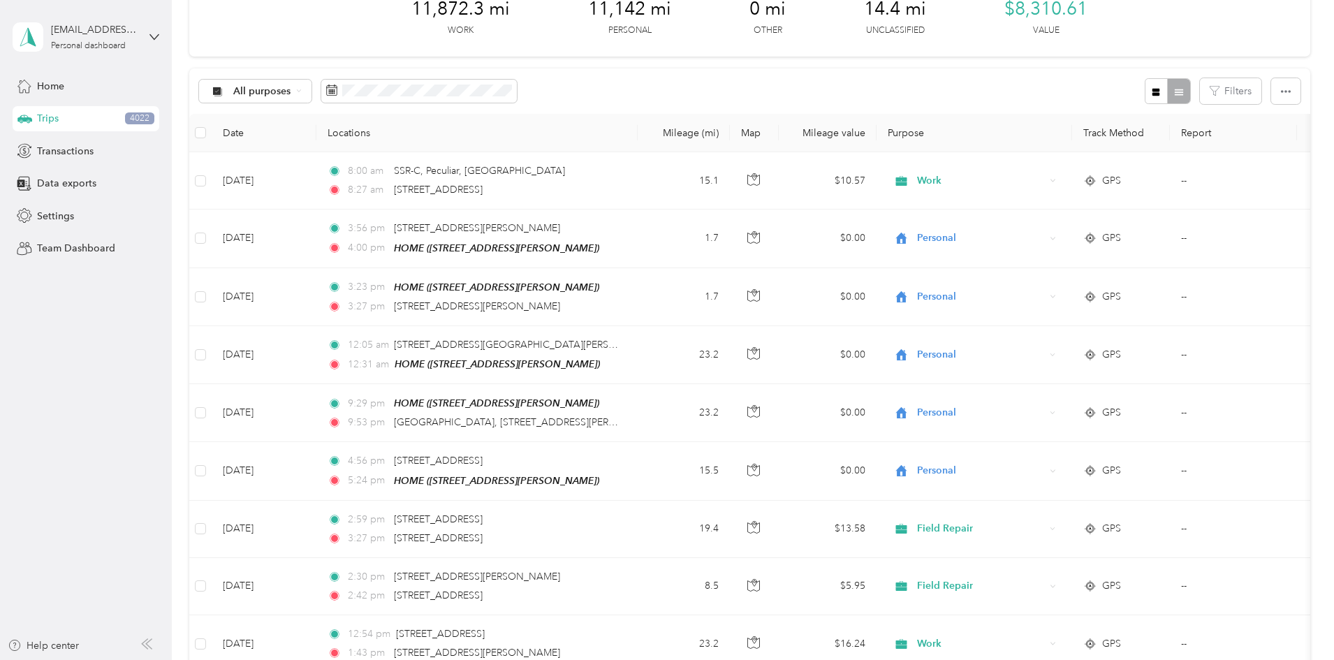
scroll to position [0, 0]
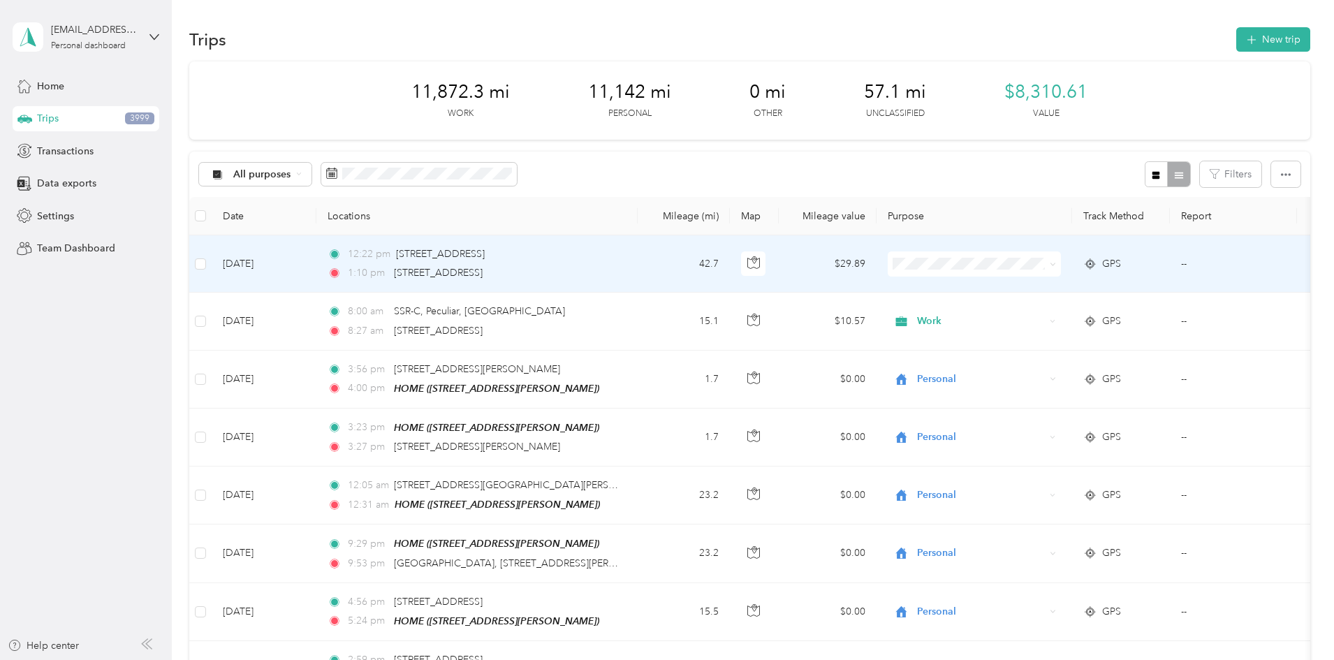
click at [730, 272] on td "42.7" at bounding box center [684, 263] width 92 height 57
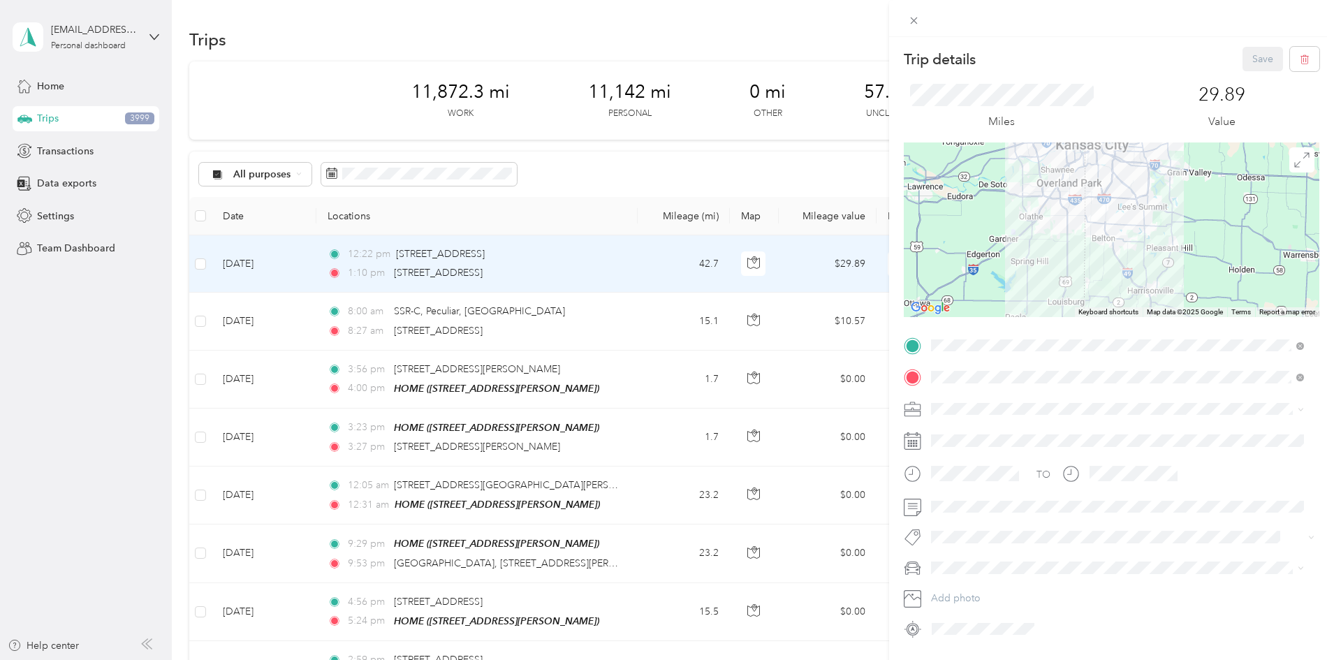
click at [1095, 190] on div at bounding box center [1112, 229] width 416 height 175
click at [1102, 235] on div at bounding box center [1112, 229] width 416 height 175
click at [713, 170] on div "Trip details Save This trip cannot be edited because it is either under review,…" at bounding box center [667, 330] width 1334 height 660
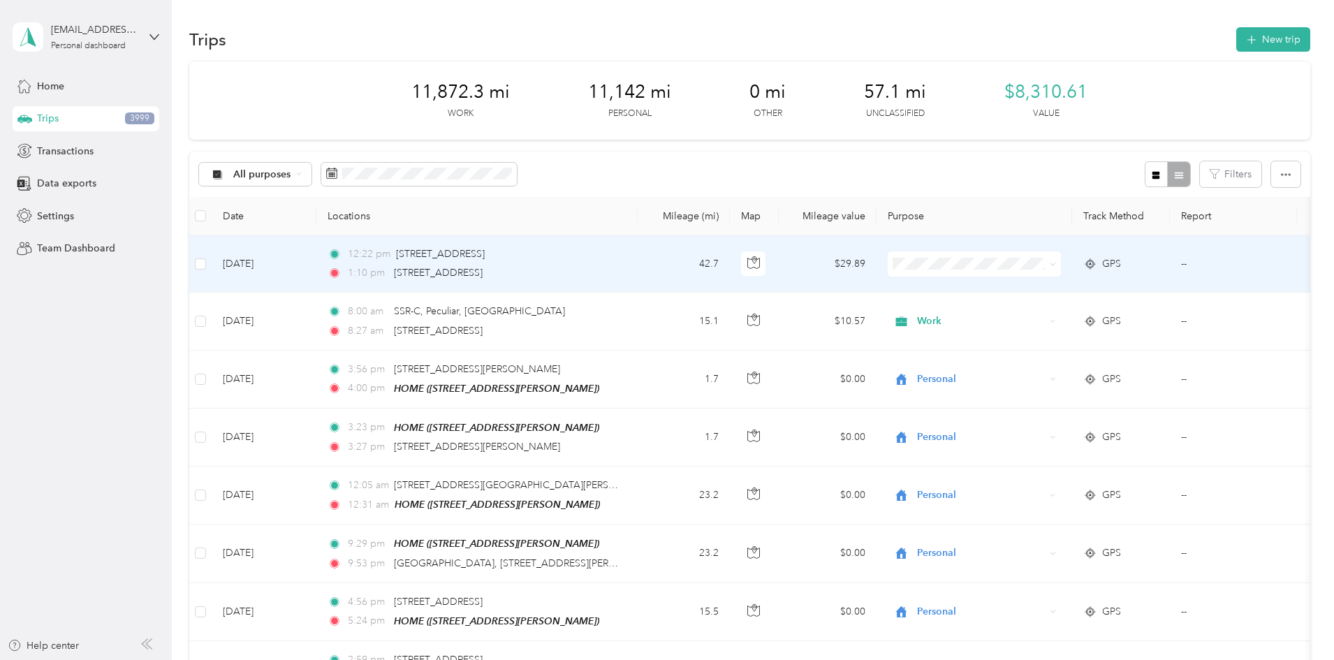
click at [1016, 288] on span "Work" at bounding box center [1080, 283] width 129 height 15
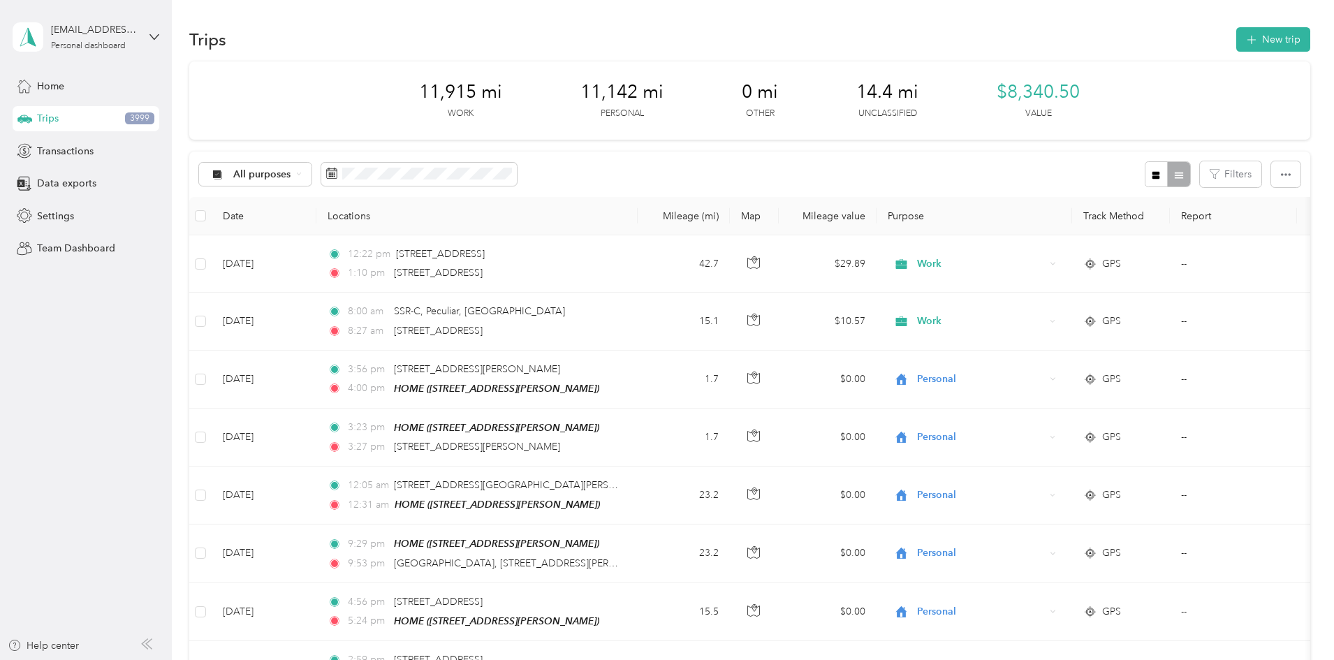
click at [557, 83] on div "11,915 mi Work 11,142 mi Personal 0 mi Other 14.4 mi Unclassified $8,340.50 Val…" at bounding box center [749, 100] width 1121 height 78
